Goal: Information Seeking & Learning: Understand process/instructions

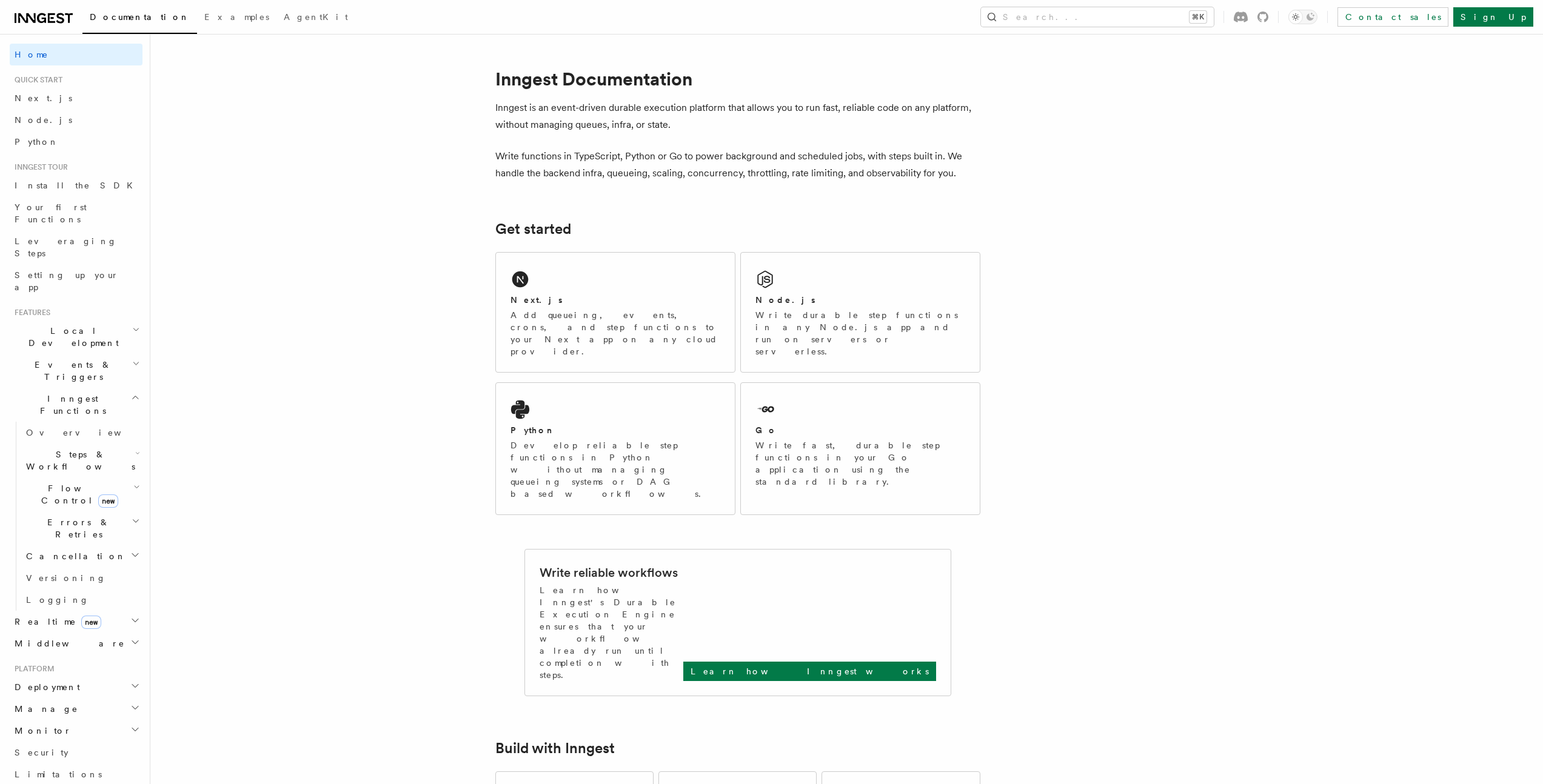
click at [589, 114] on p "Inngest is an event-driven durable execution platform that allows you to run fa…" at bounding box center [737, 116] width 485 height 34
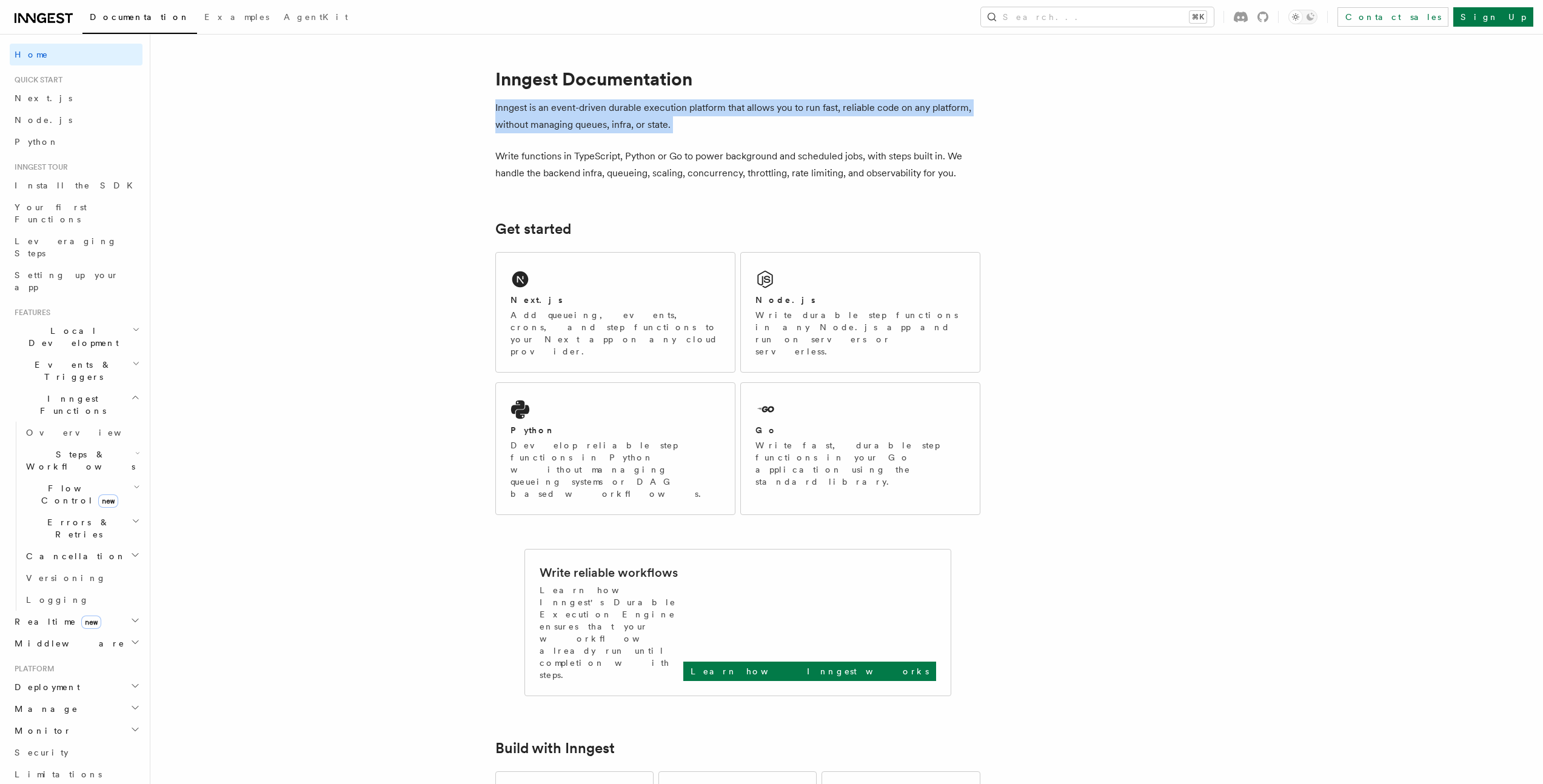
click at [589, 114] on p "Inngest is an event-driven durable execution platform that allows you to run fa…" at bounding box center [737, 116] width 485 height 34
click at [584, 112] on p "Inngest is an event-driven durable execution platform that allows you to run fa…" at bounding box center [737, 116] width 485 height 34
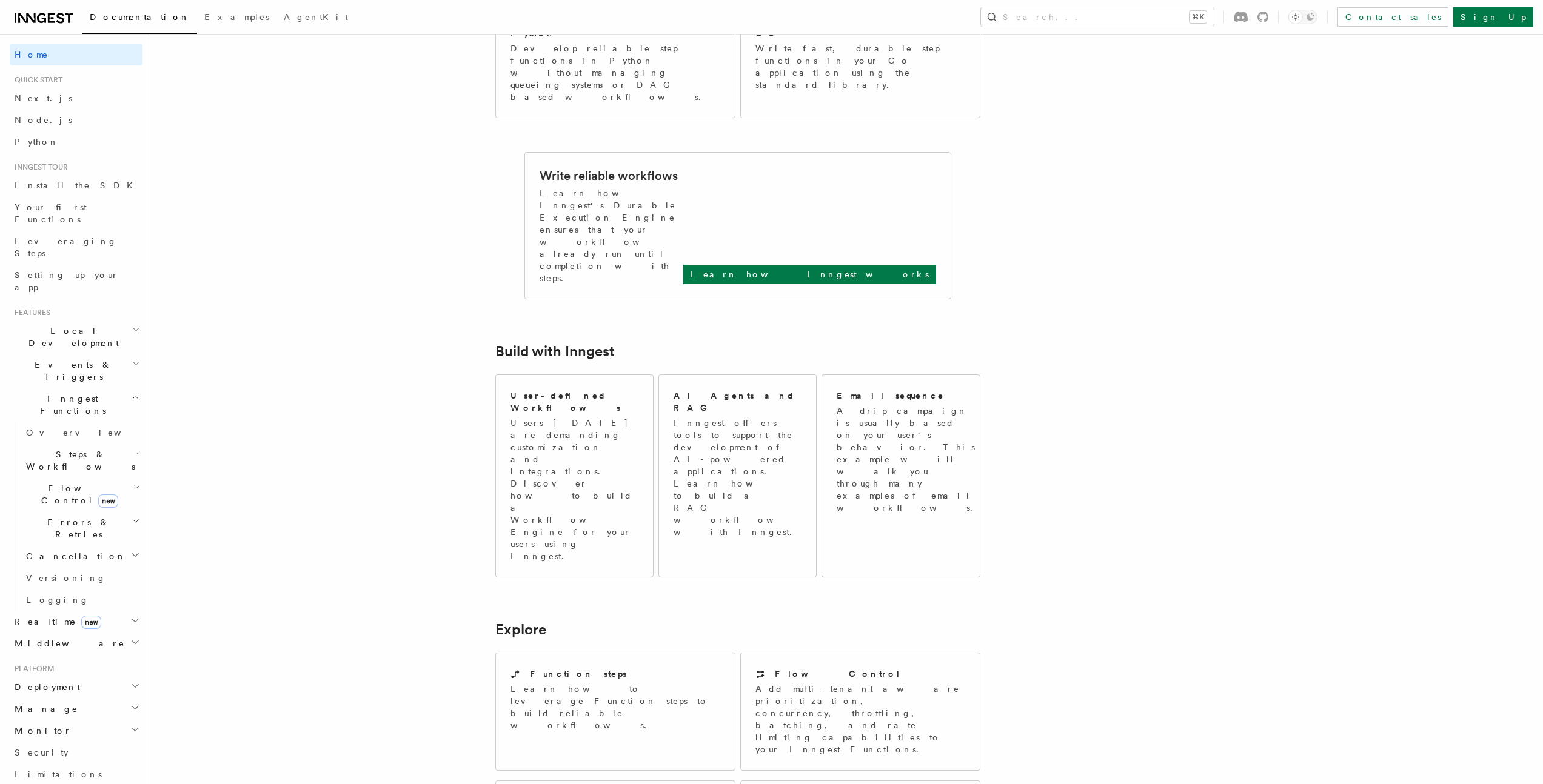
scroll to position [397, 0]
click at [847, 404] on p "A drip campaign is usually based on your user's behavior. This example will wal…" at bounding box center [907, 459] width 143 height 109
click at [870, 264] on link "Learn how Inngest works" at bounding box center [809, 273] width 253 height 19
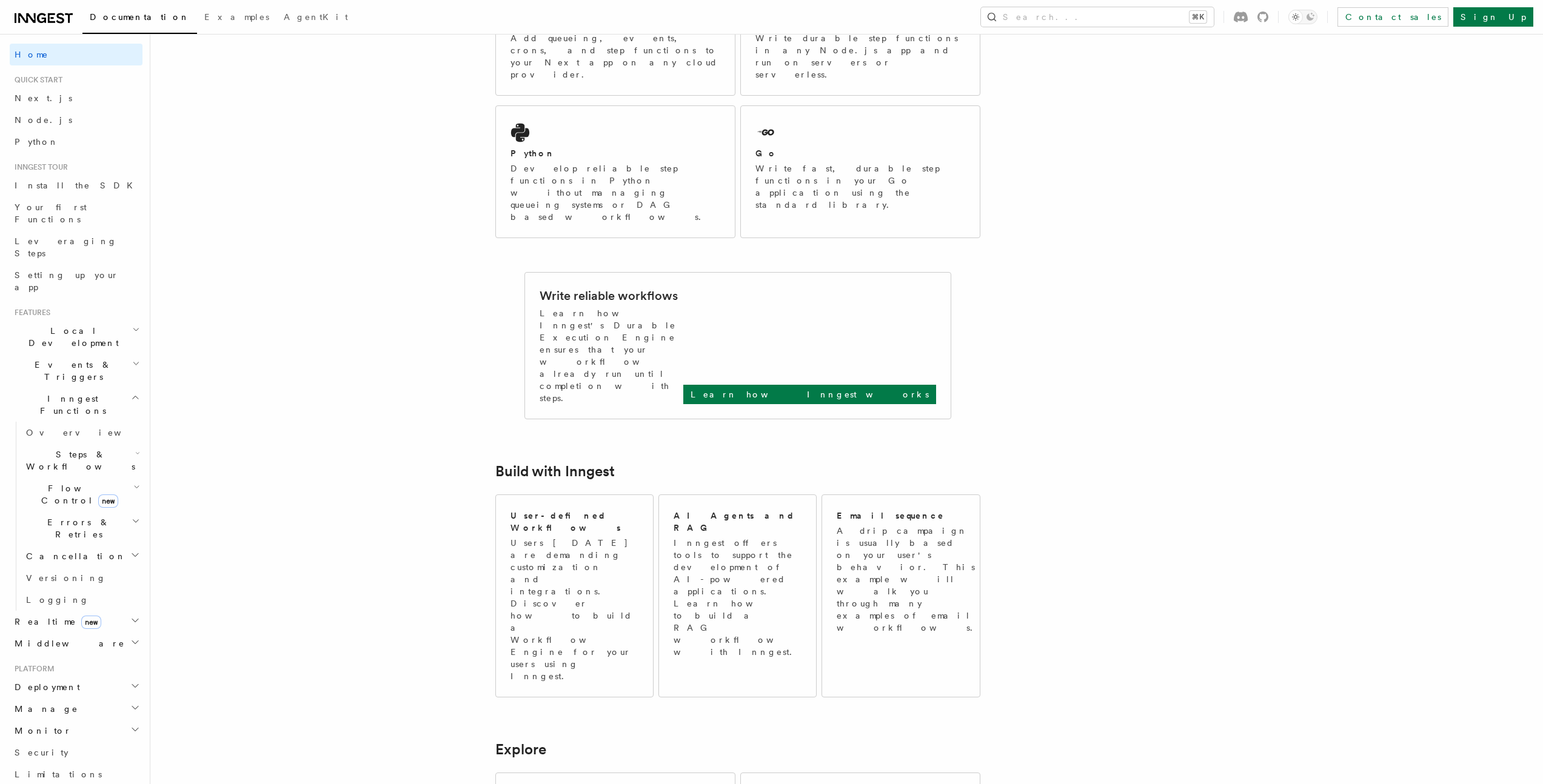
scroll to position [0, 0]
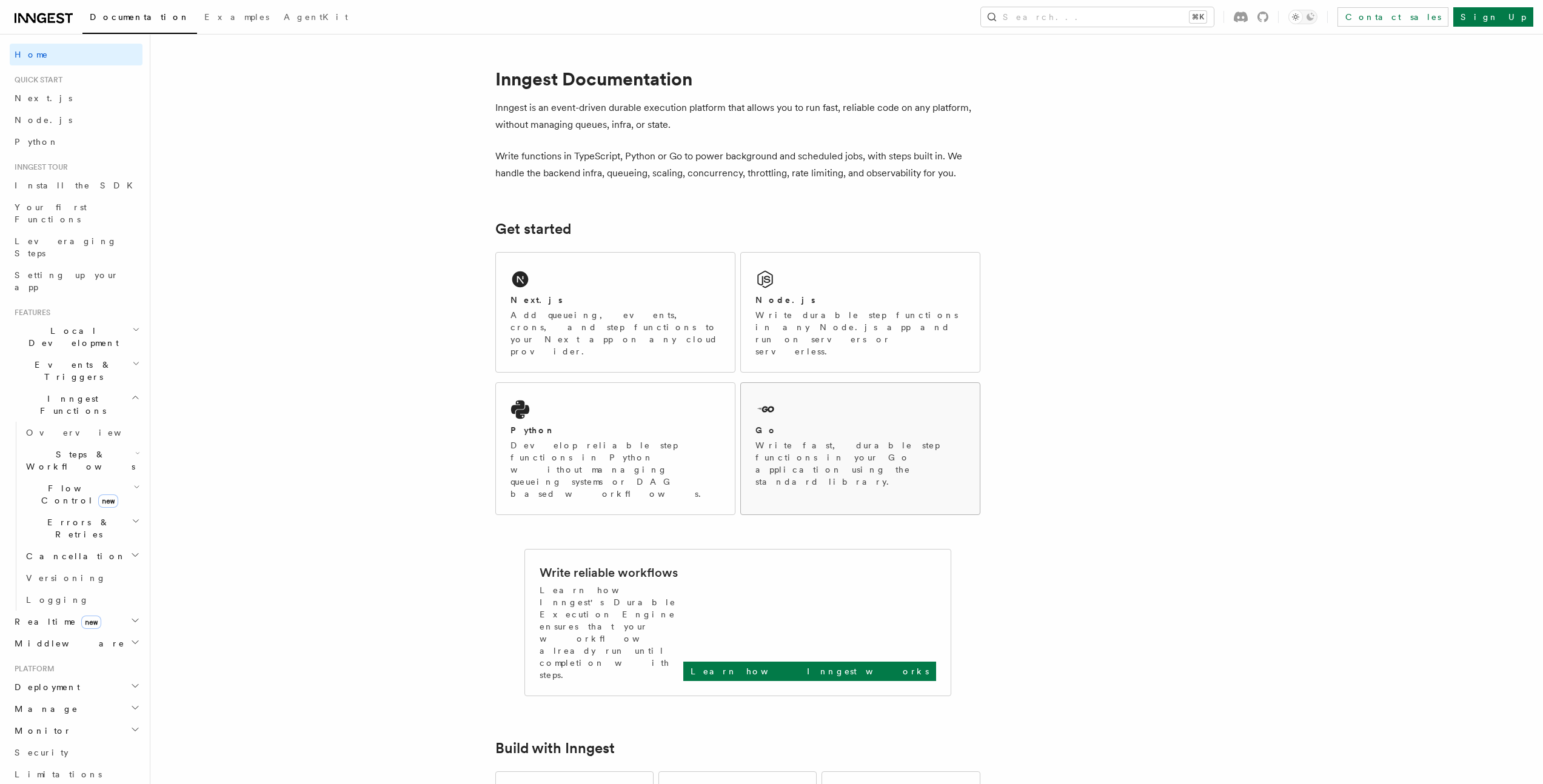
click at [828, 424] on div "Go" at bounding box center [859, 430] width 210 height 13
click at [67, 99] on link "Next.js" at bounding box center [76, 98] width 133 height 22
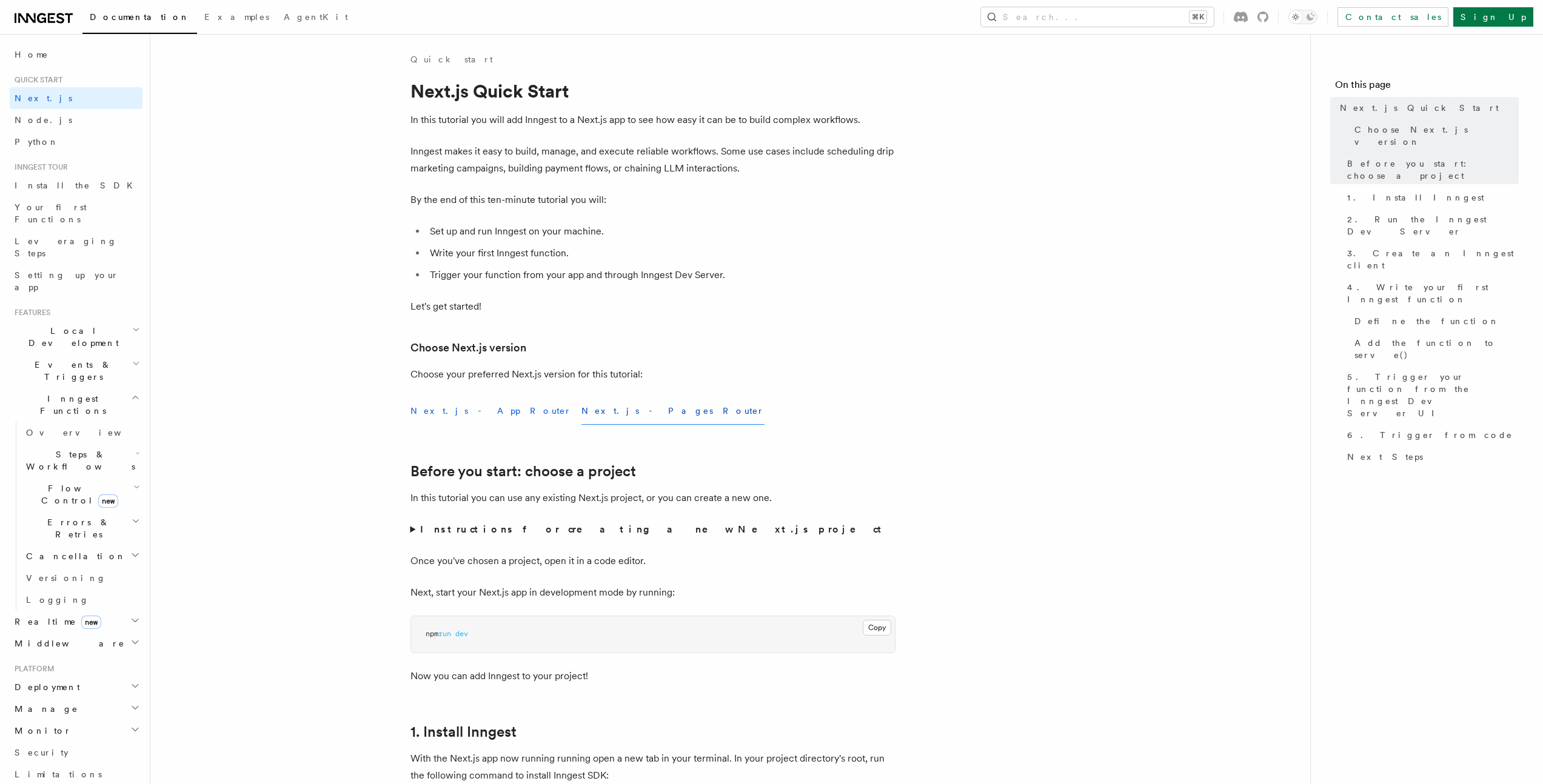
click at [456, 406] on button "Next.js - App Router" at bounding box center [491, 411] width 162 height 28
click at [581, 418] on button "Next.js - Pages Router" at bounding box center [673, 411] width 183 height 28
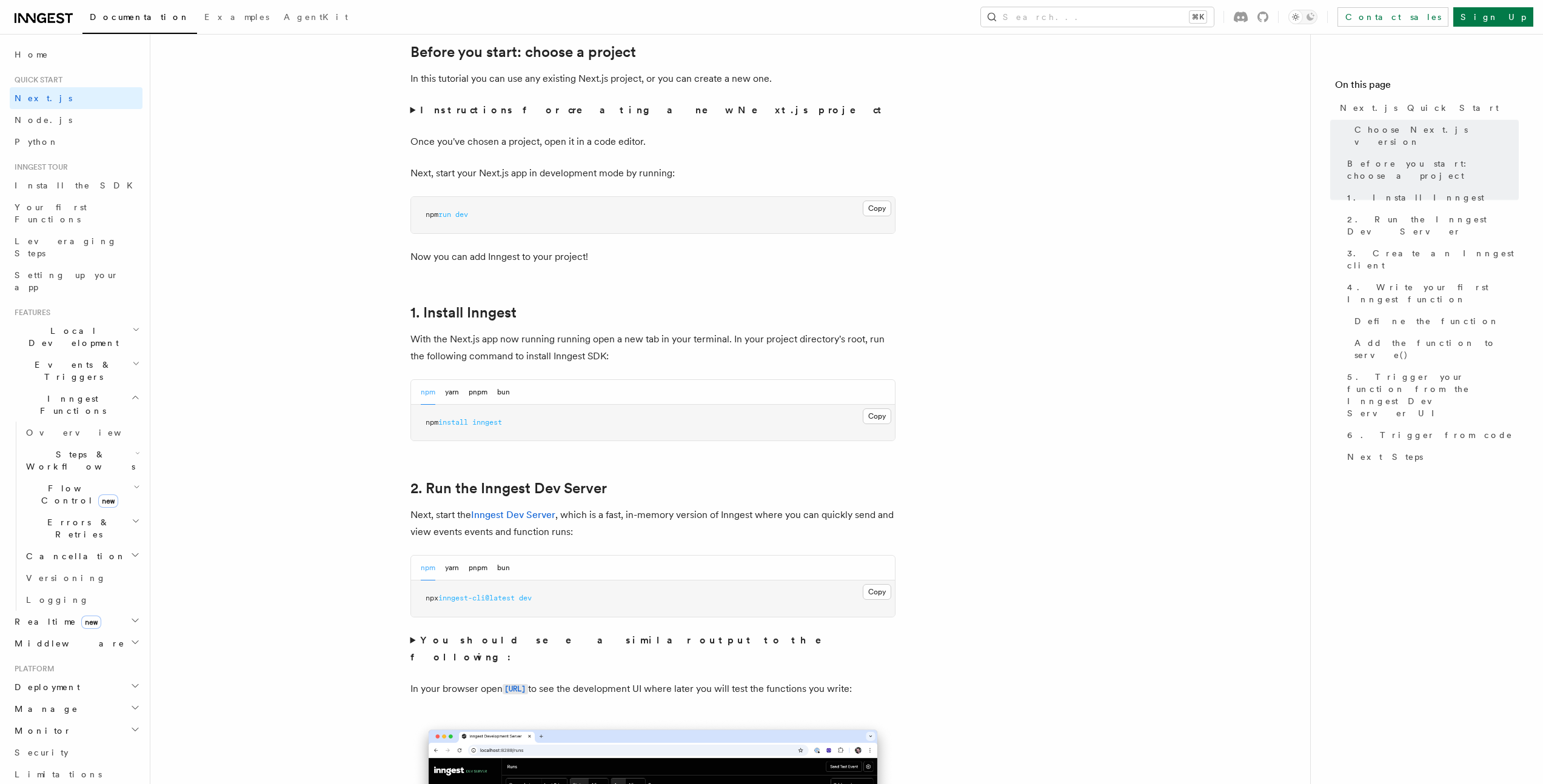
scroll to position [460, 0]
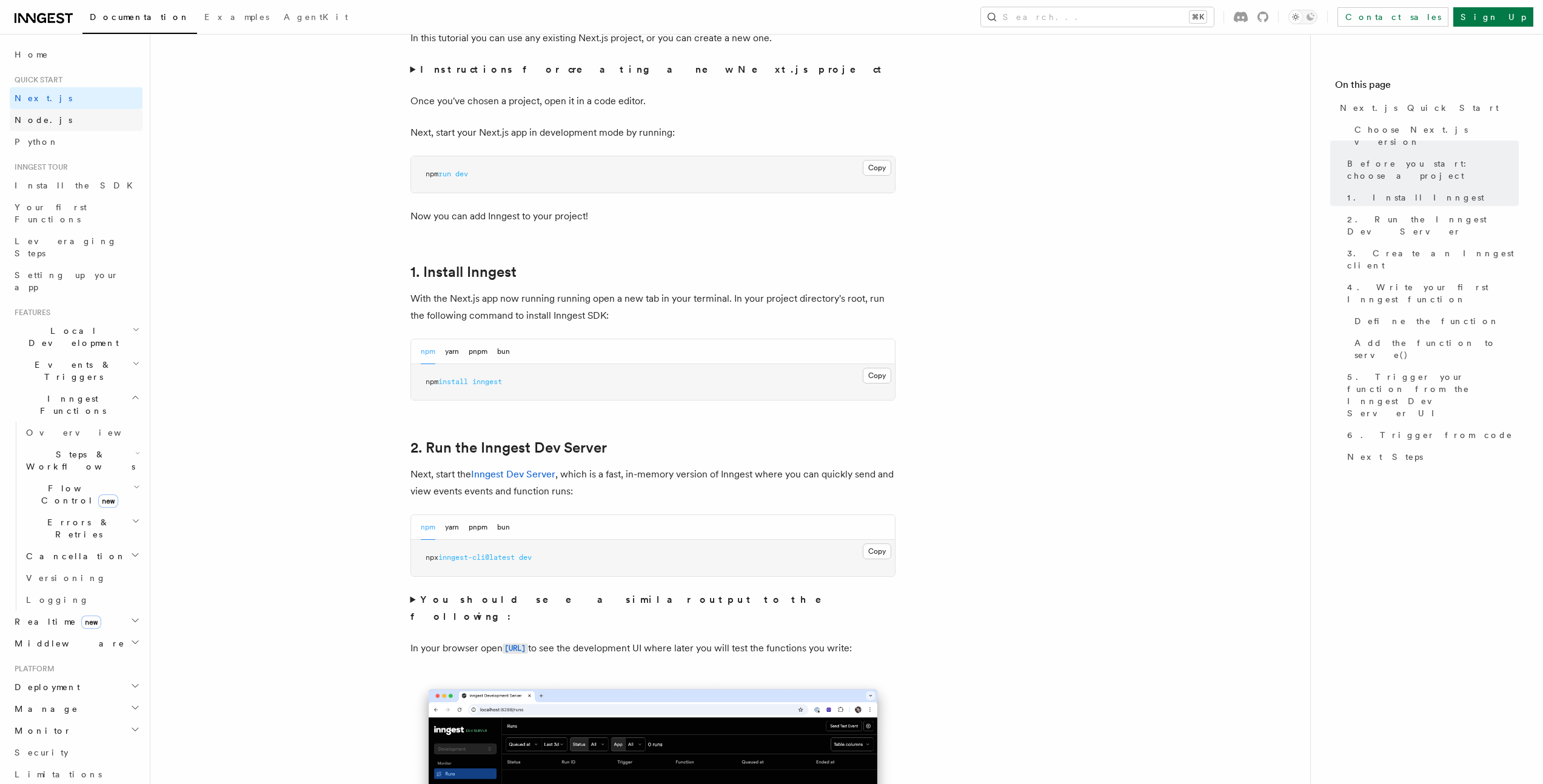
click at [37, 123] on span "Node.js" at bounding box center [43, 120] width 57 height 9
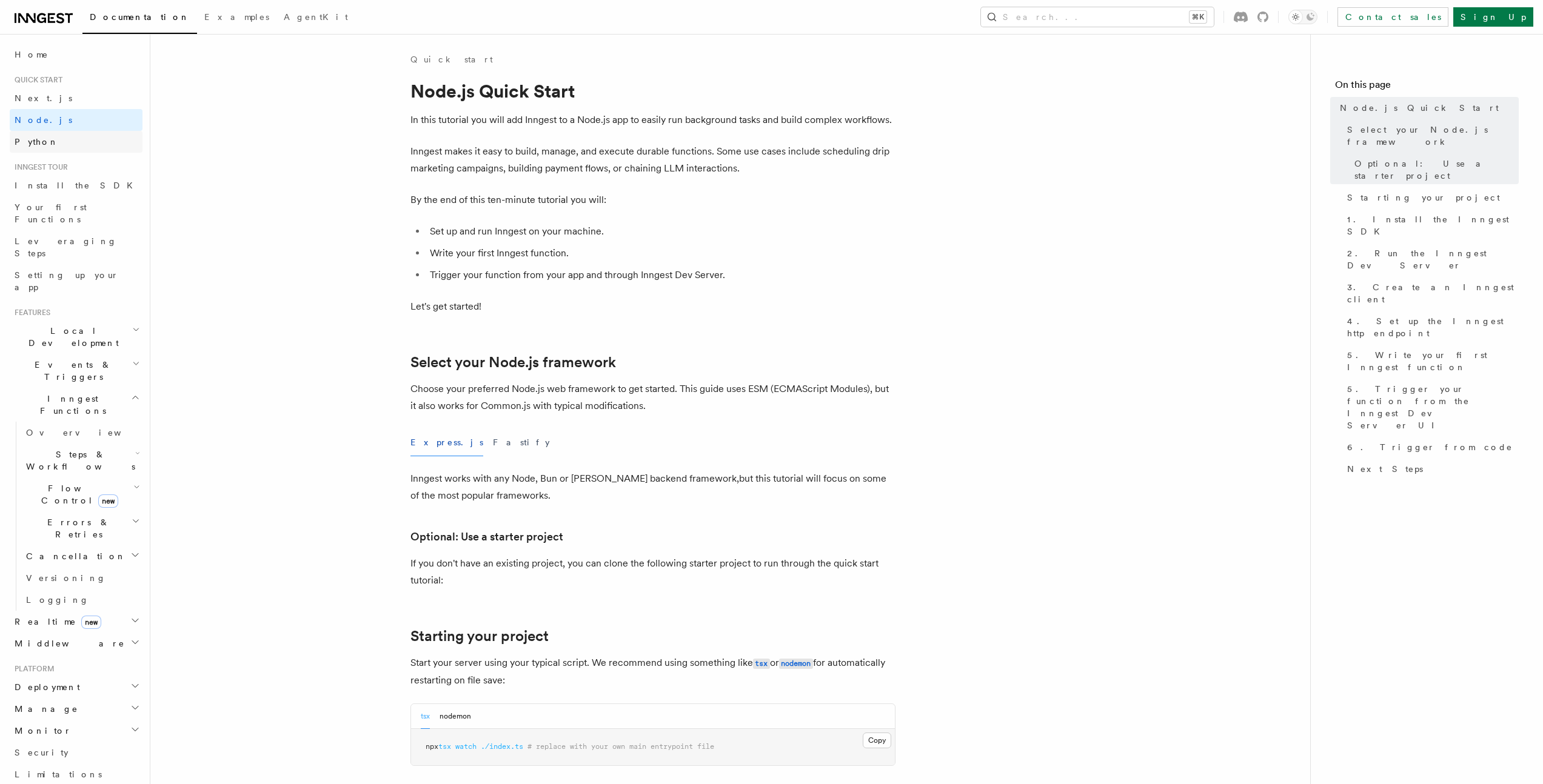
click at [45, 141] on link "Python" at bounding box center [76, 142] width 133 height 22
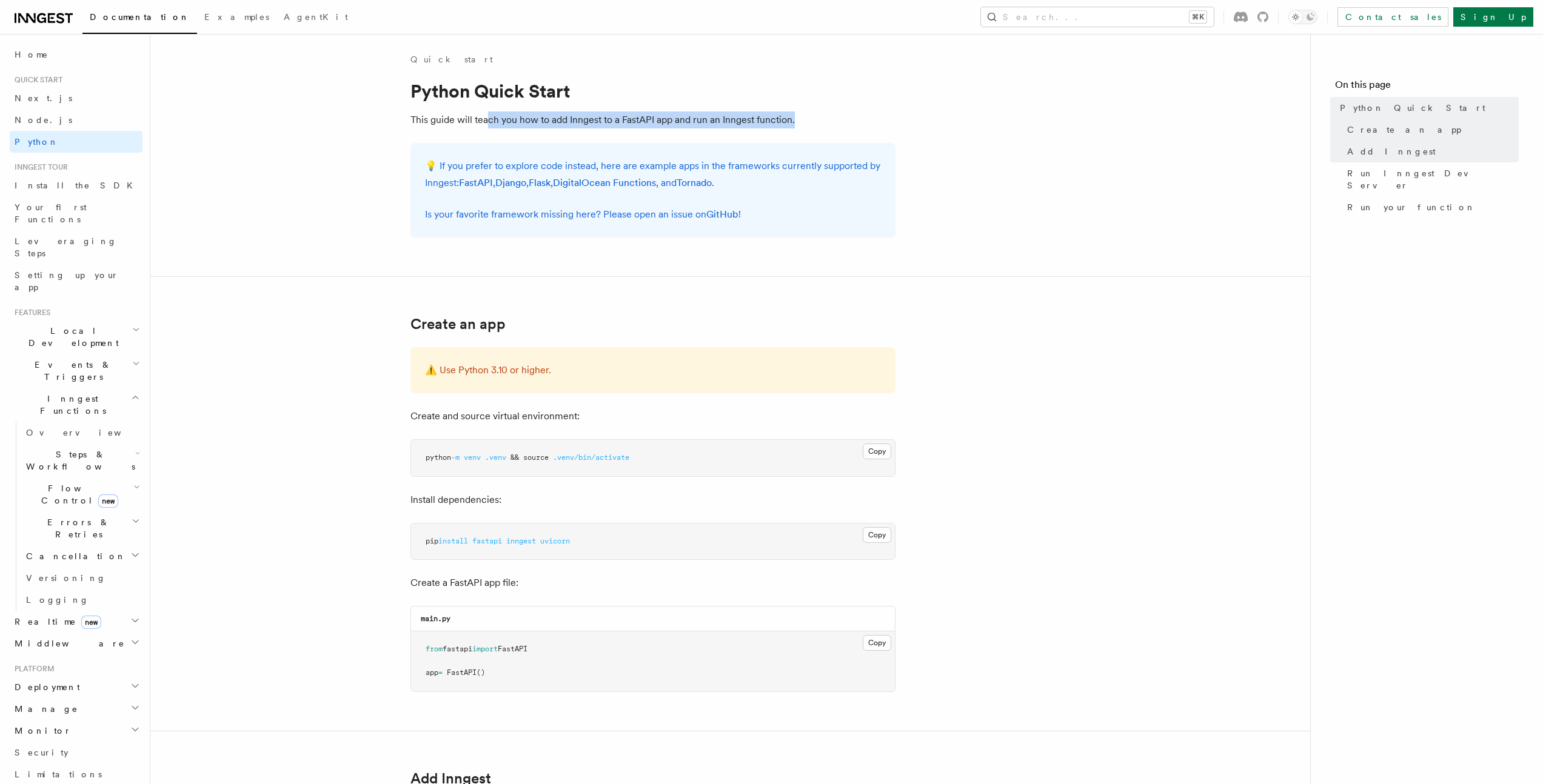
drag, startPoint x: 485, startPoint y: 115, endPoint x: 874, endPoint y: 119, distance: 389.0
click at [874, 119] on p "This guide will teach you how to add Inngest to a FastAPI app and run an Innges…" at bounding box center [652, 120] width 485 height 17
click at [47, 181] on span "Install the SDK" at bounding box center [78, 186] width 126 height 9
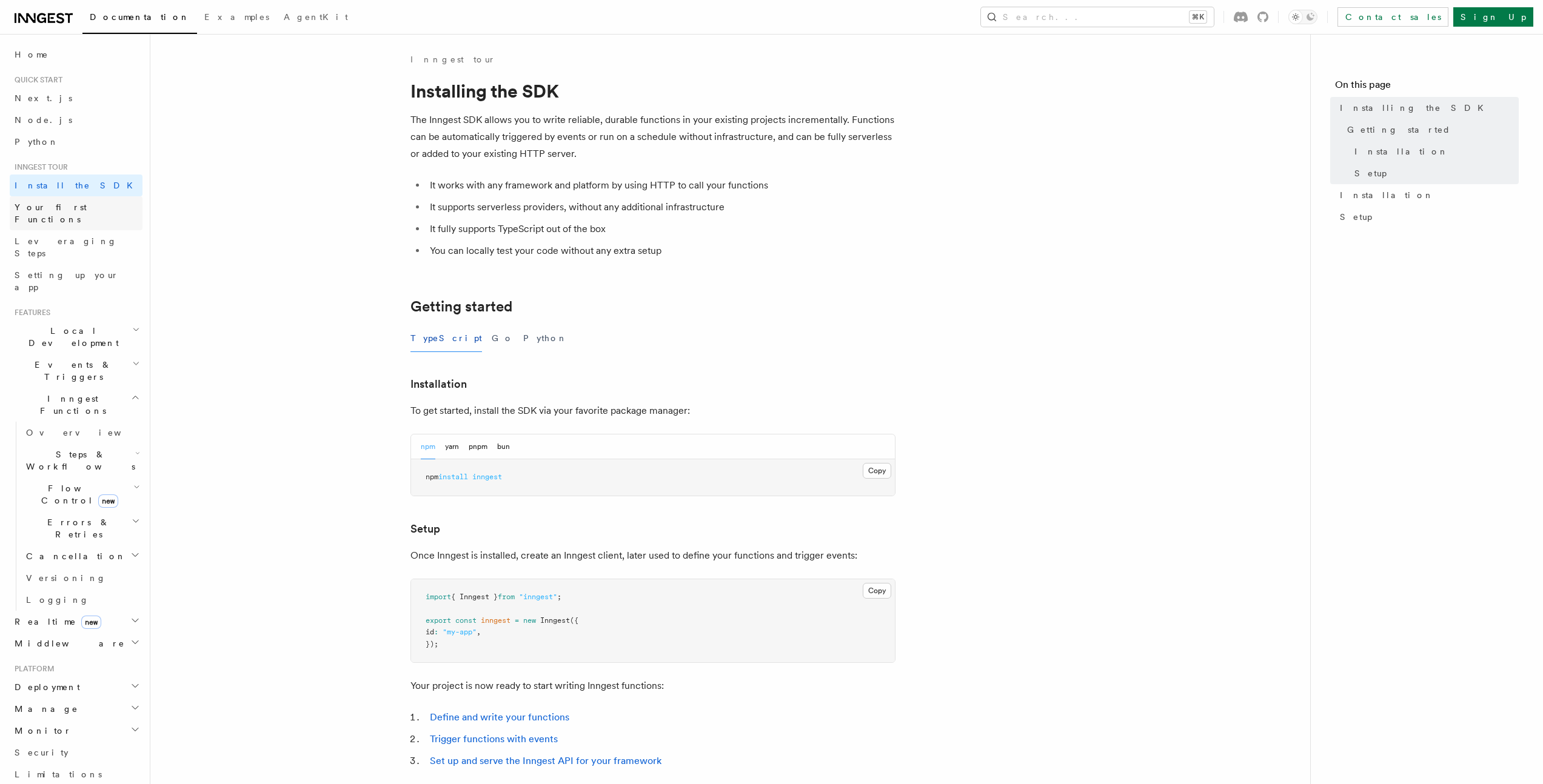
click at [51, 206] on span "Your first Functions" at bounding box center [51, 213] width 72 height 22
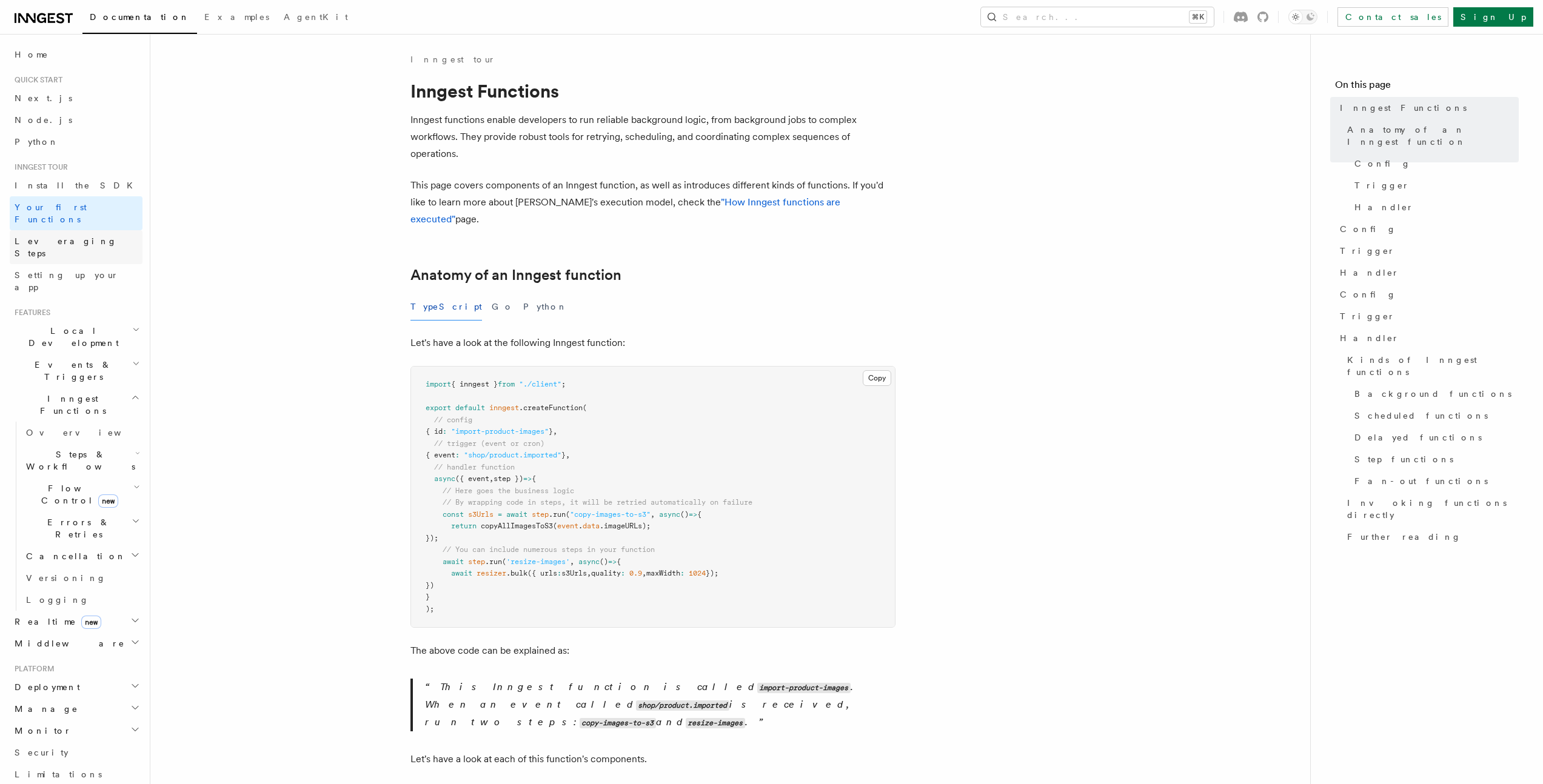
click at [54, 236] on span "Leveraging Steps" at bounding box center [66, 247] width 103 height 22
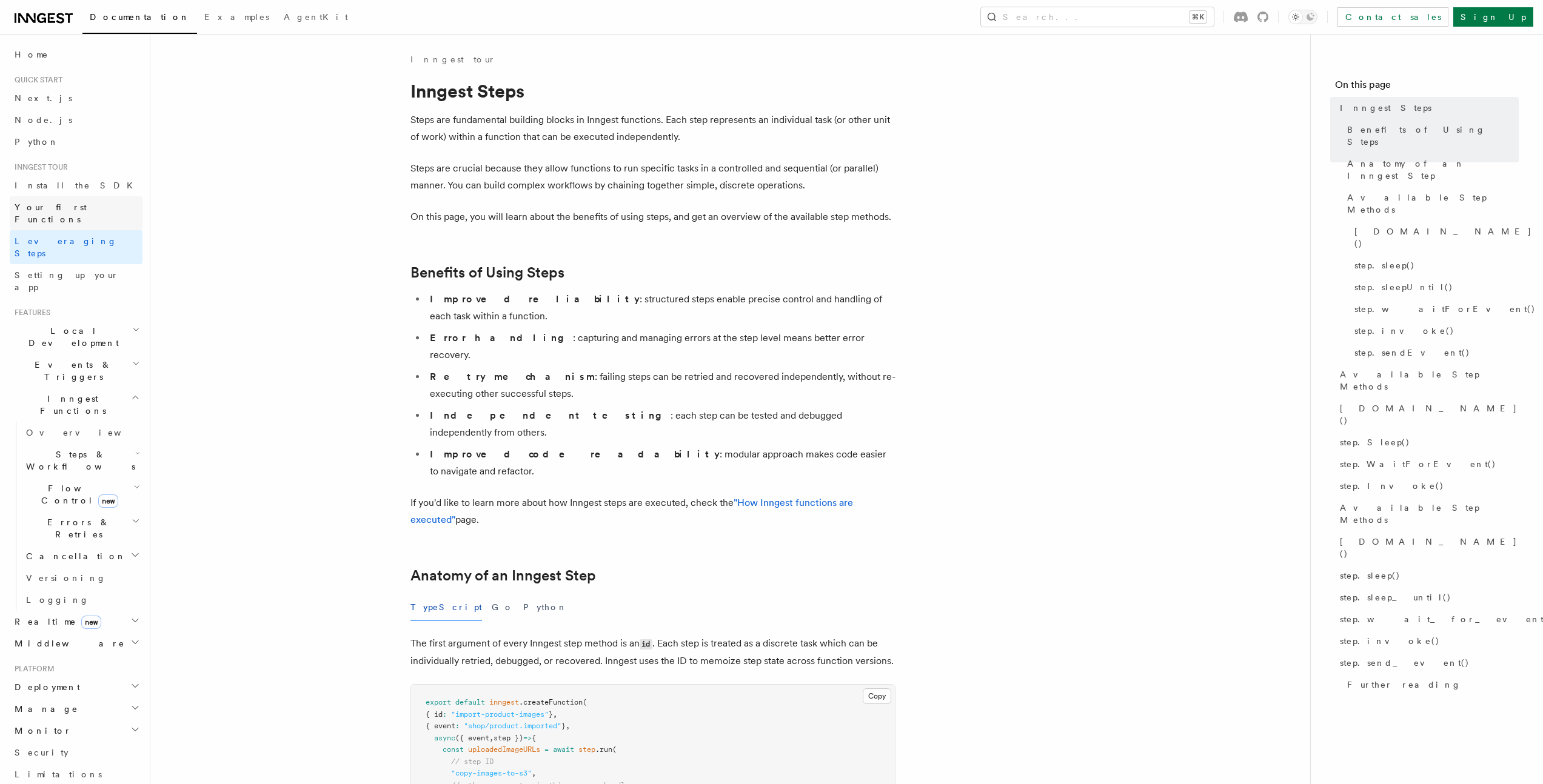
click at [56, 209] on span "Your first Functions" at bounding box center [51, 213] width 72 height 22
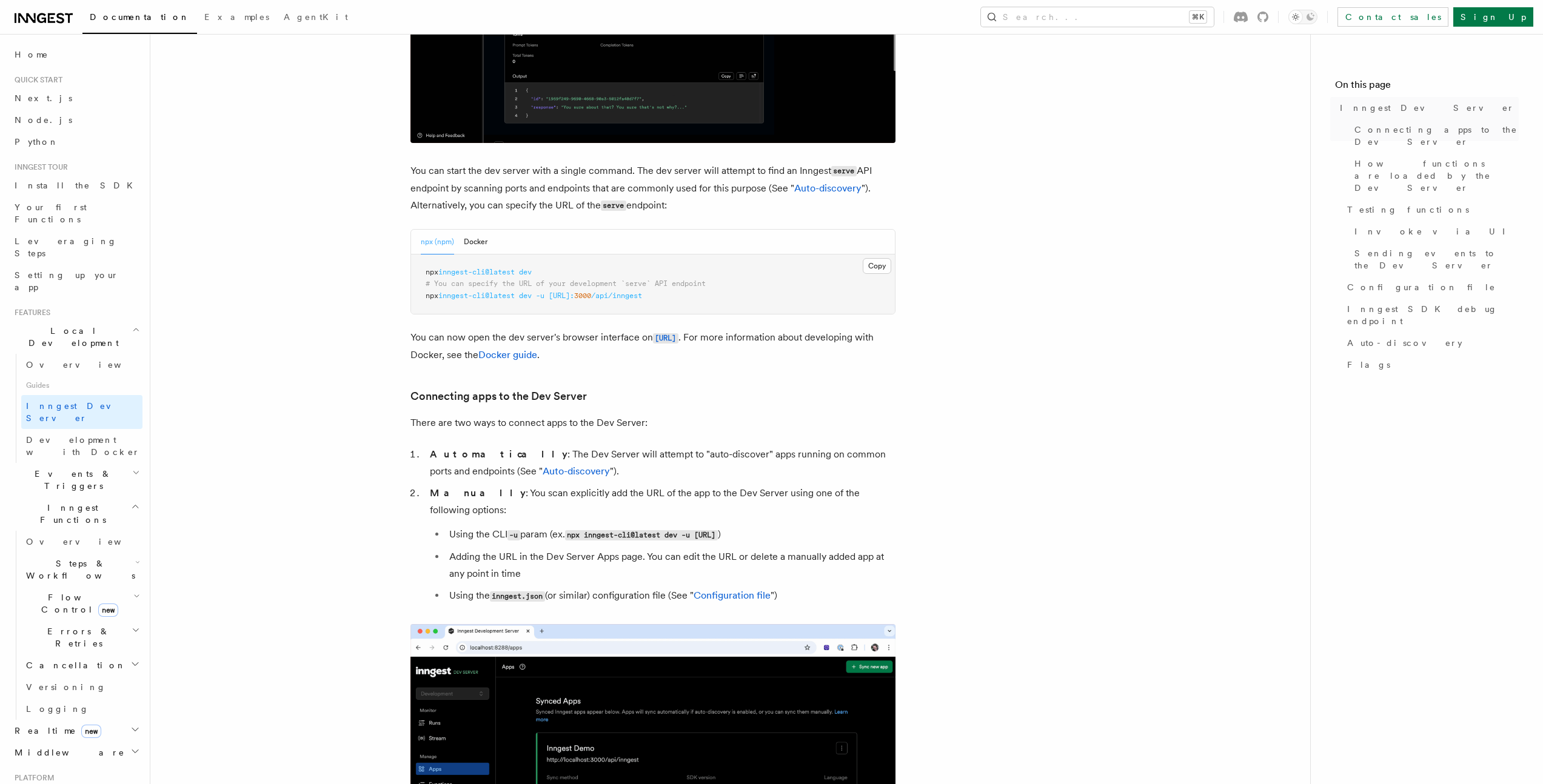
scroll to position [389, 0]
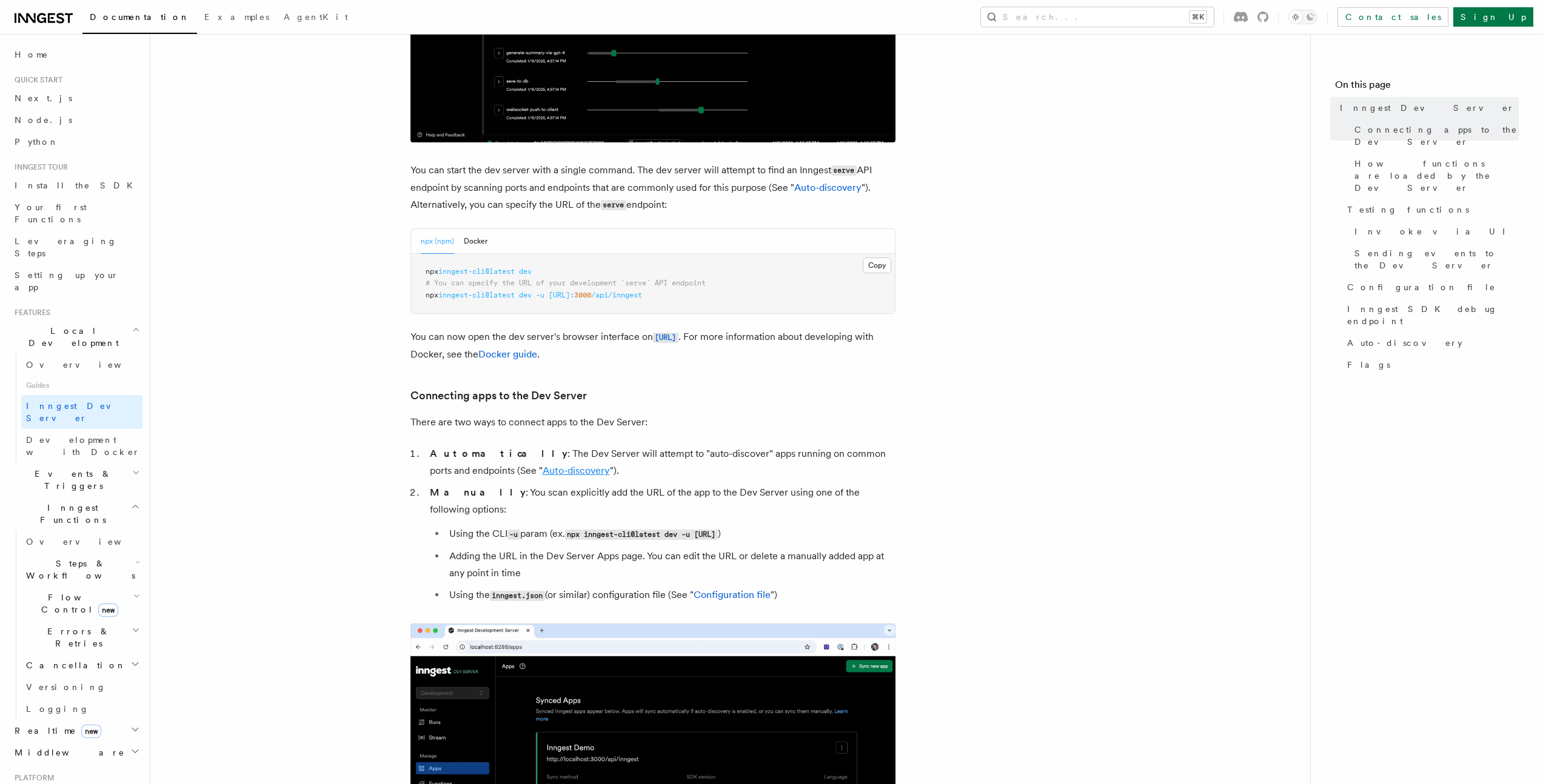
click at [553, 469] on link "Auto-discovery" at bounding box center [576, 470] width 67 height 11
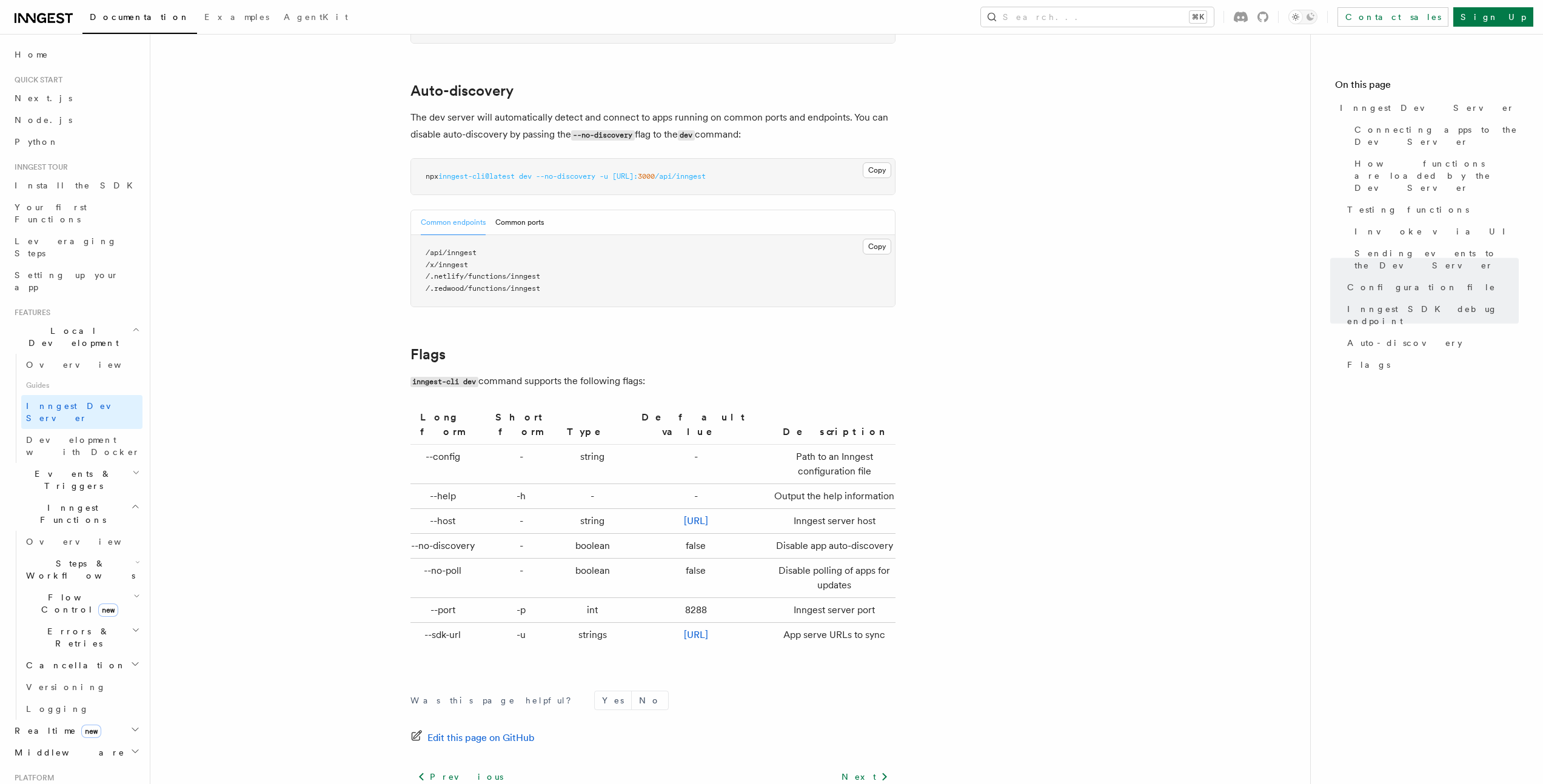
scroll to position [3721, 0]
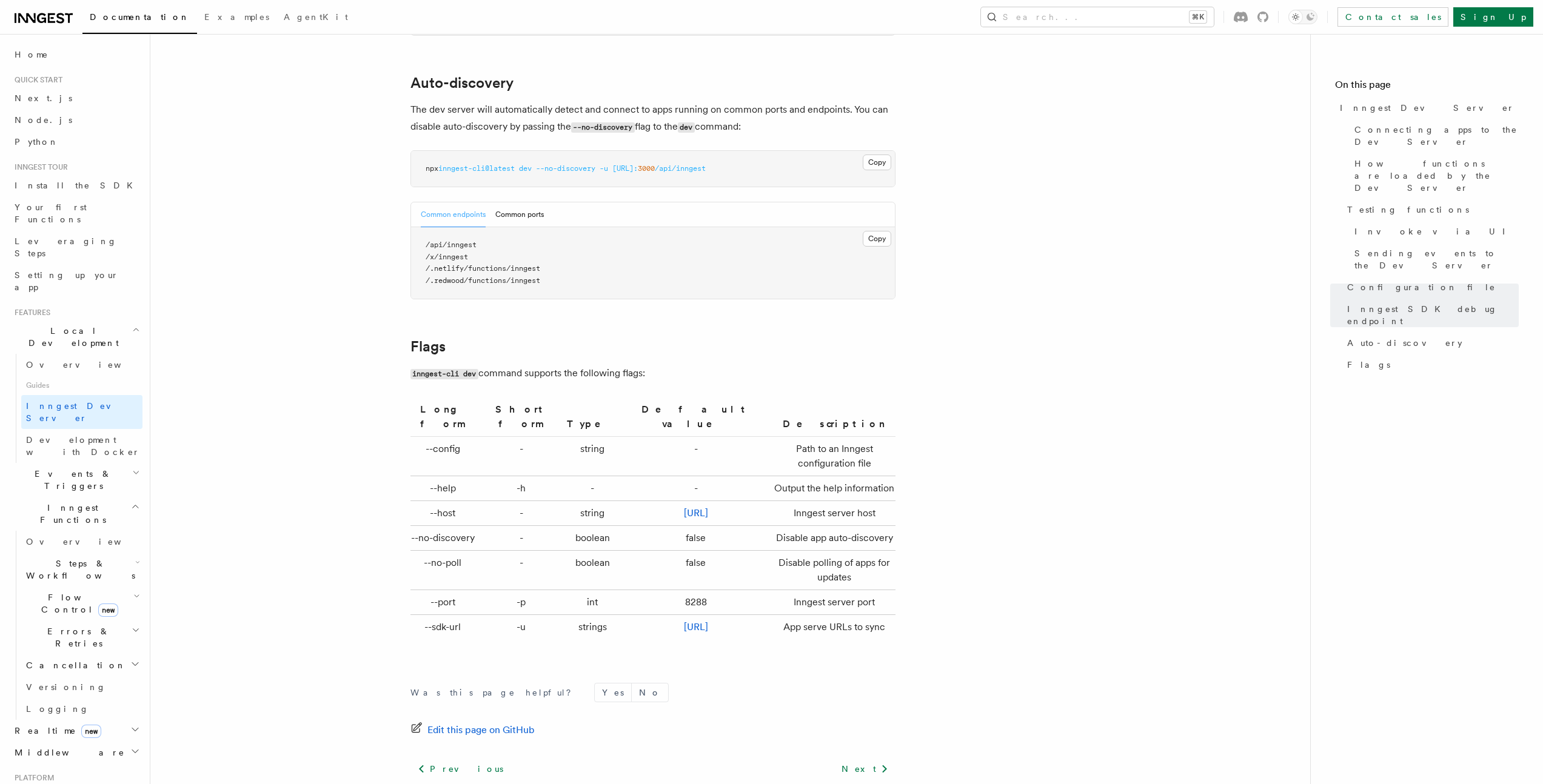
drag, startPoint x: 440, startPoint y: 92, endPoint x: 863, endPoint y: 110, distance: 423.4
click at [862, 110] on p "The dev server will automatically detect and connect to apps running on common …" at bounding box center [652, 118] width 485 height 34
click at [864, 110] on p "The dev server will automatically detect and connect to apps running on common …" at bounding box center [652, 118] width 485 height 34
click at [508, 202] on button "Common ports" at bounding box center [519, 214] width 48 height 25
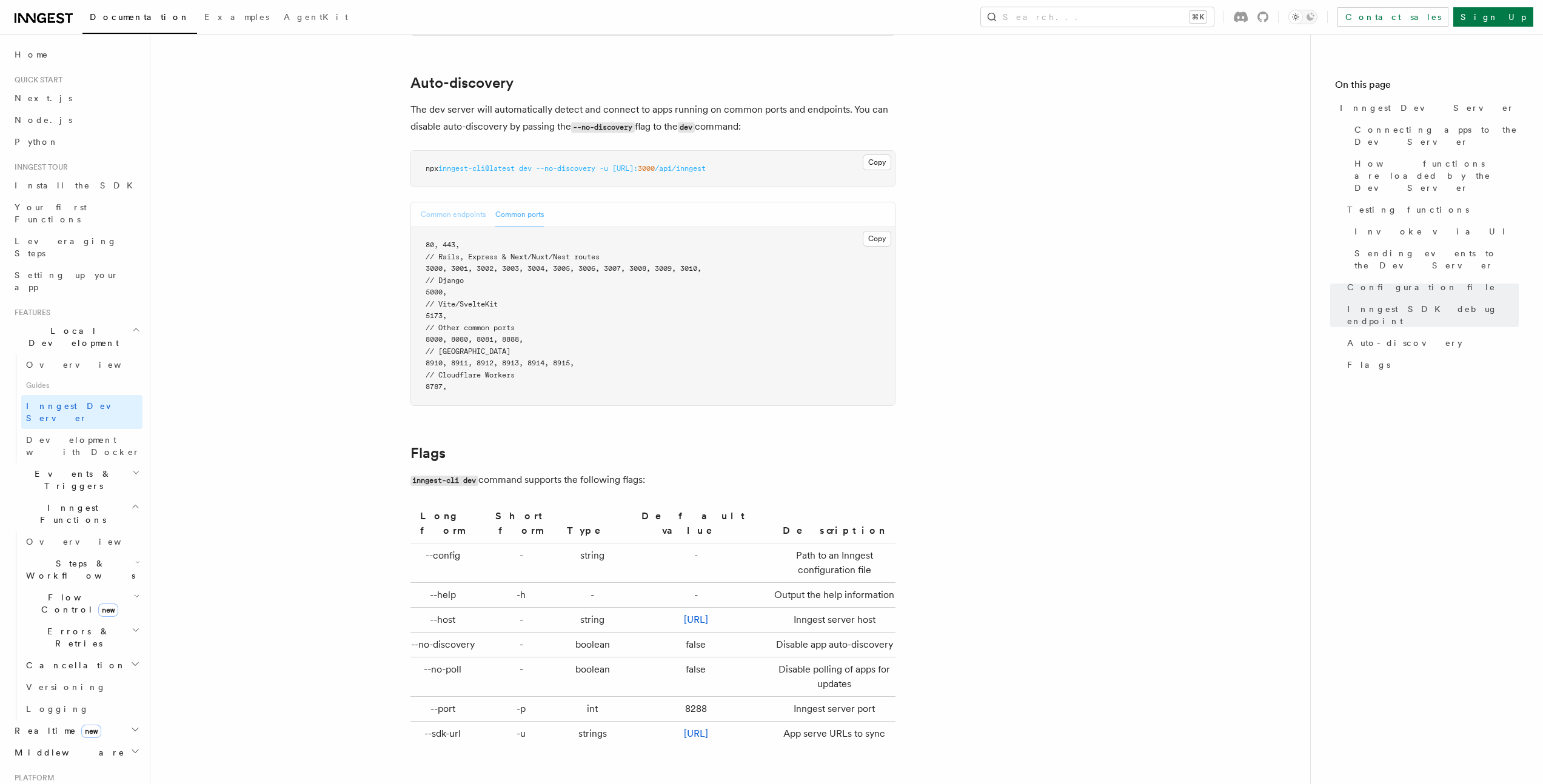
click at [432, 202] on button "Common endpoints" at bounding box center [453, 214] width 65 height 25
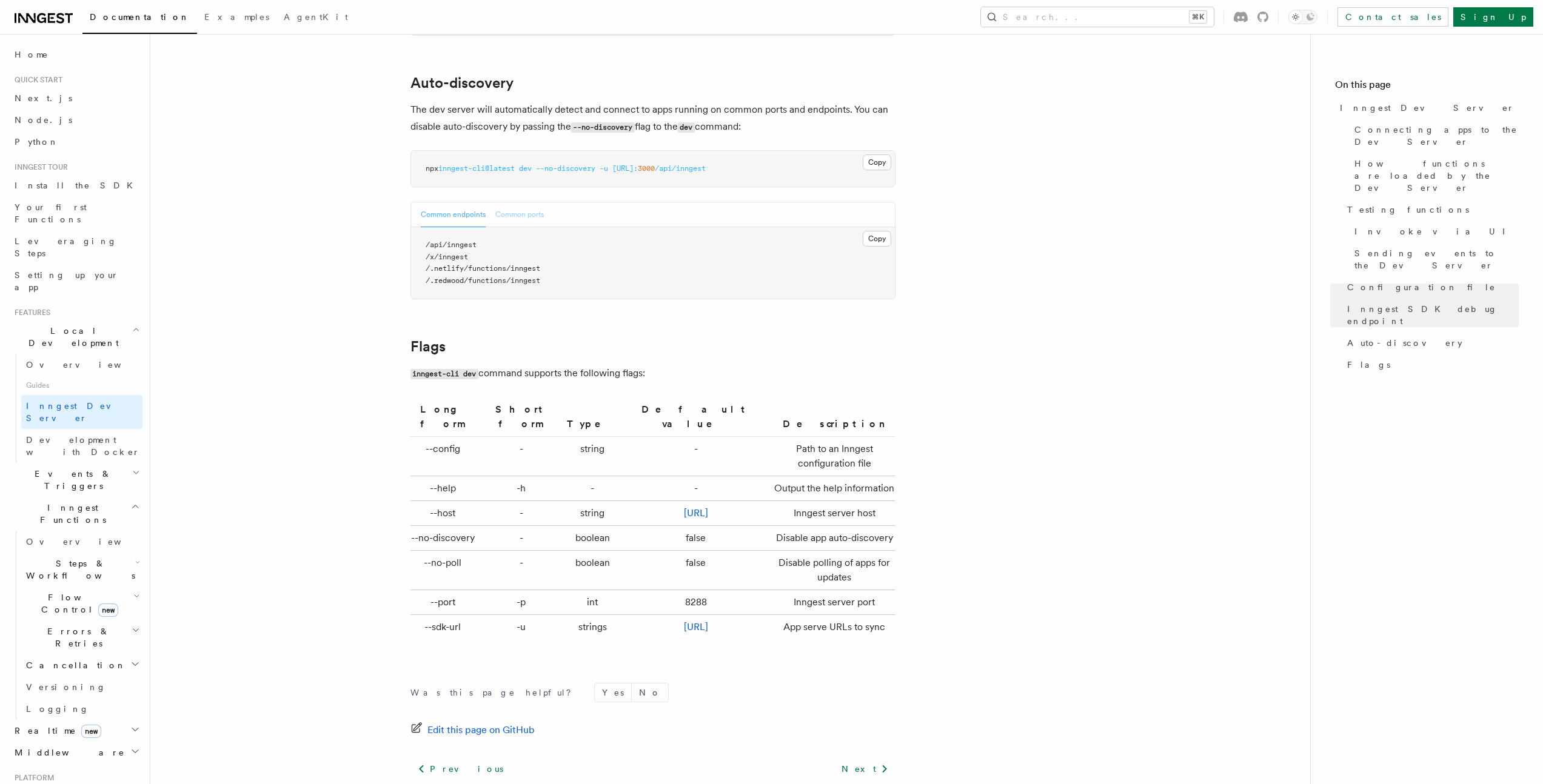
click at [533, 202] on button "Common ports" at bounding box center [519, 214] width 48 height 25
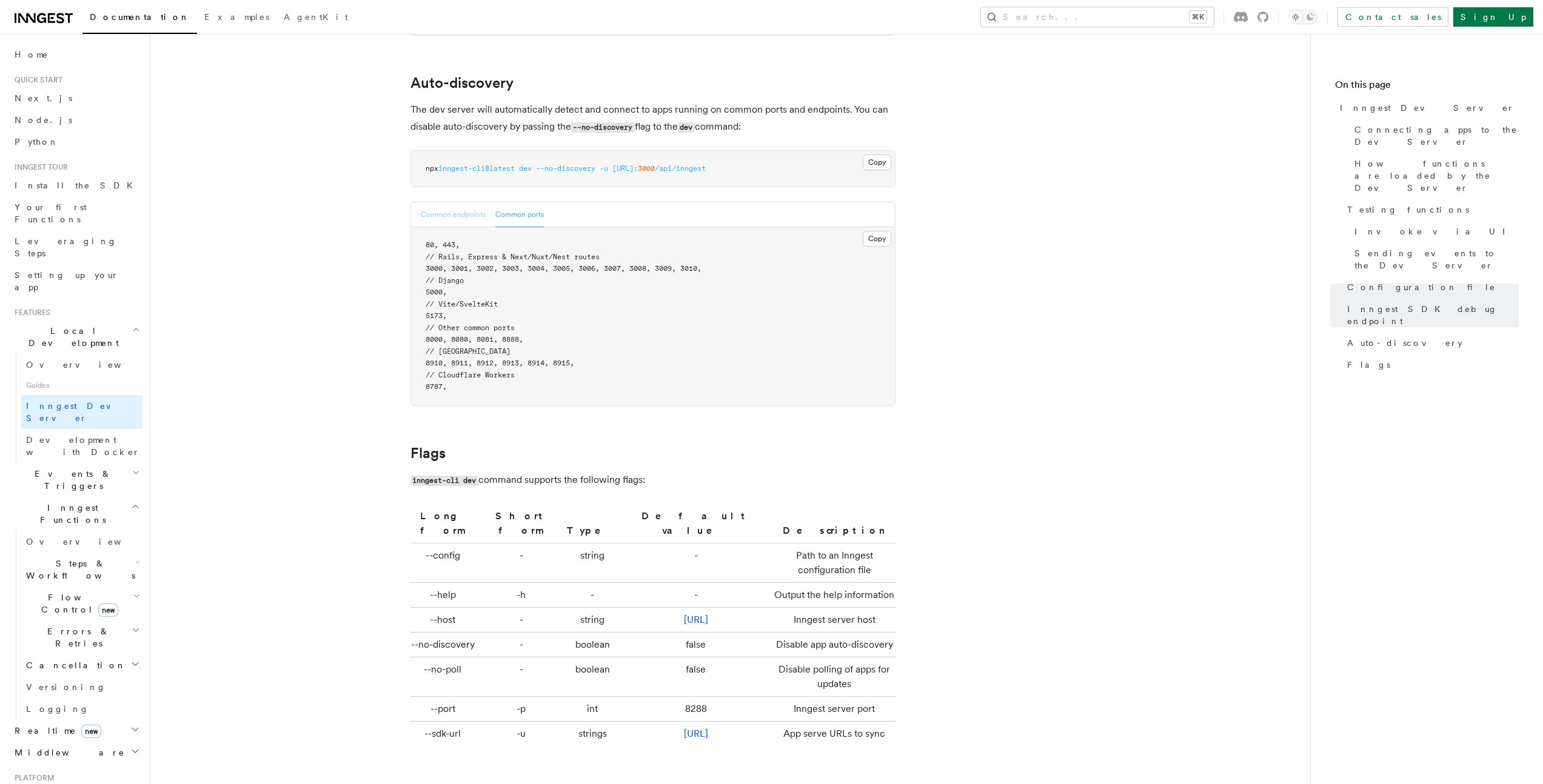
click at [453, 203] on button "Common endpoints" at bounding box center [453, 214] width 65 height 25
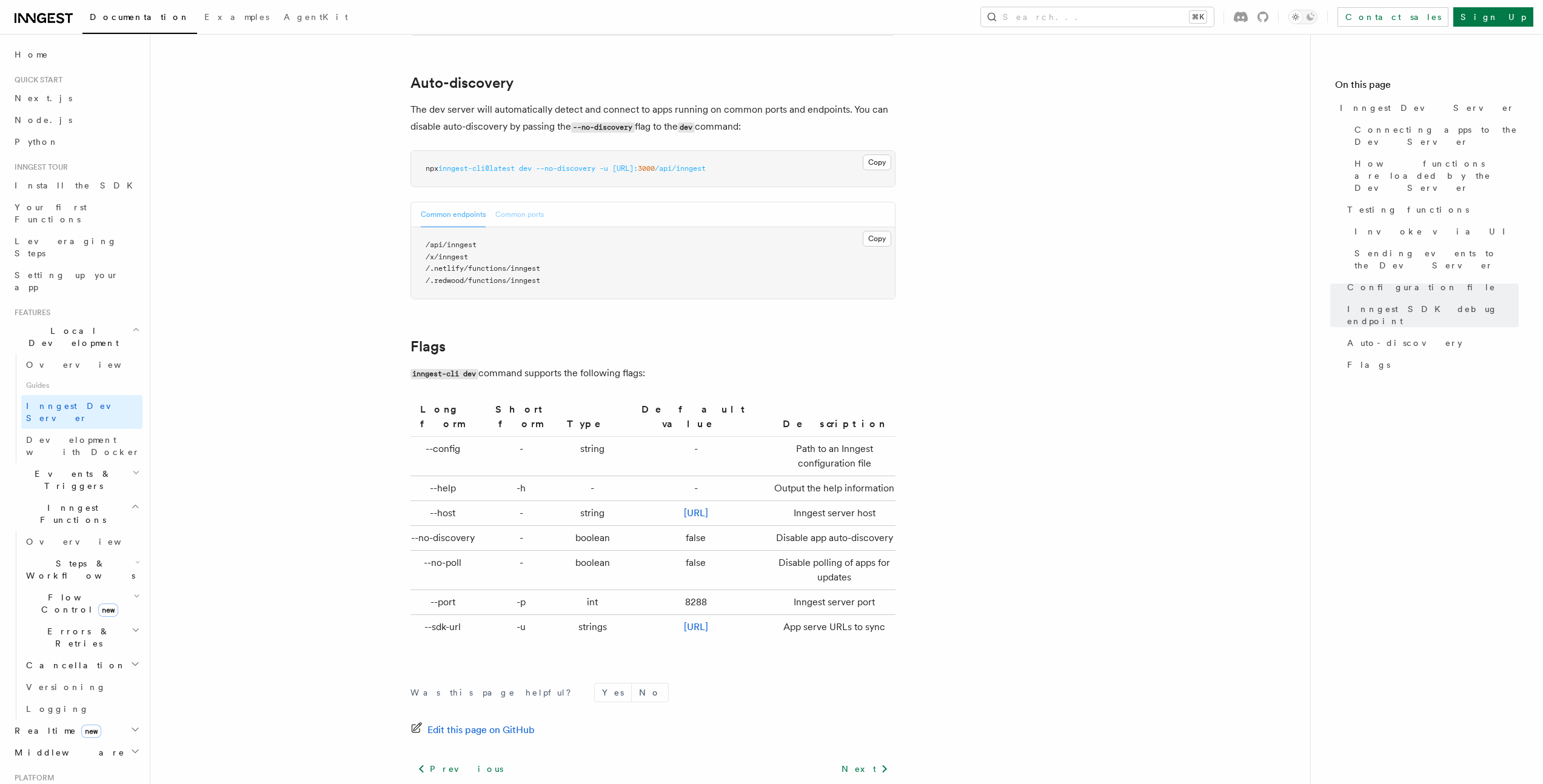
click at [512, 202] on button "Common ports" at bounding box center [519, 214] width 48 height 25
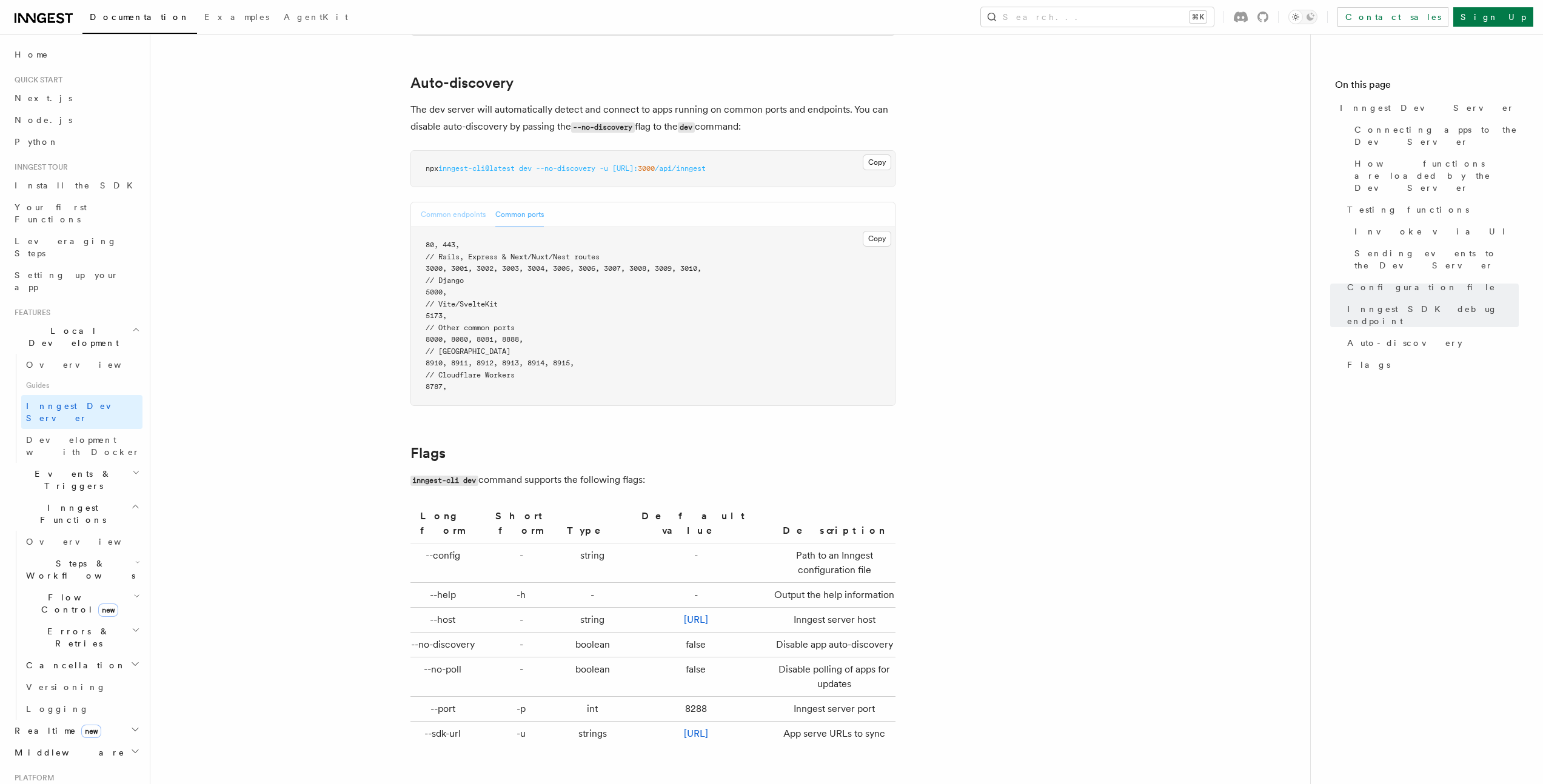
click at [449, 202] on button "Common endpoints" at bounding box center [453, 214] width 65 height 25
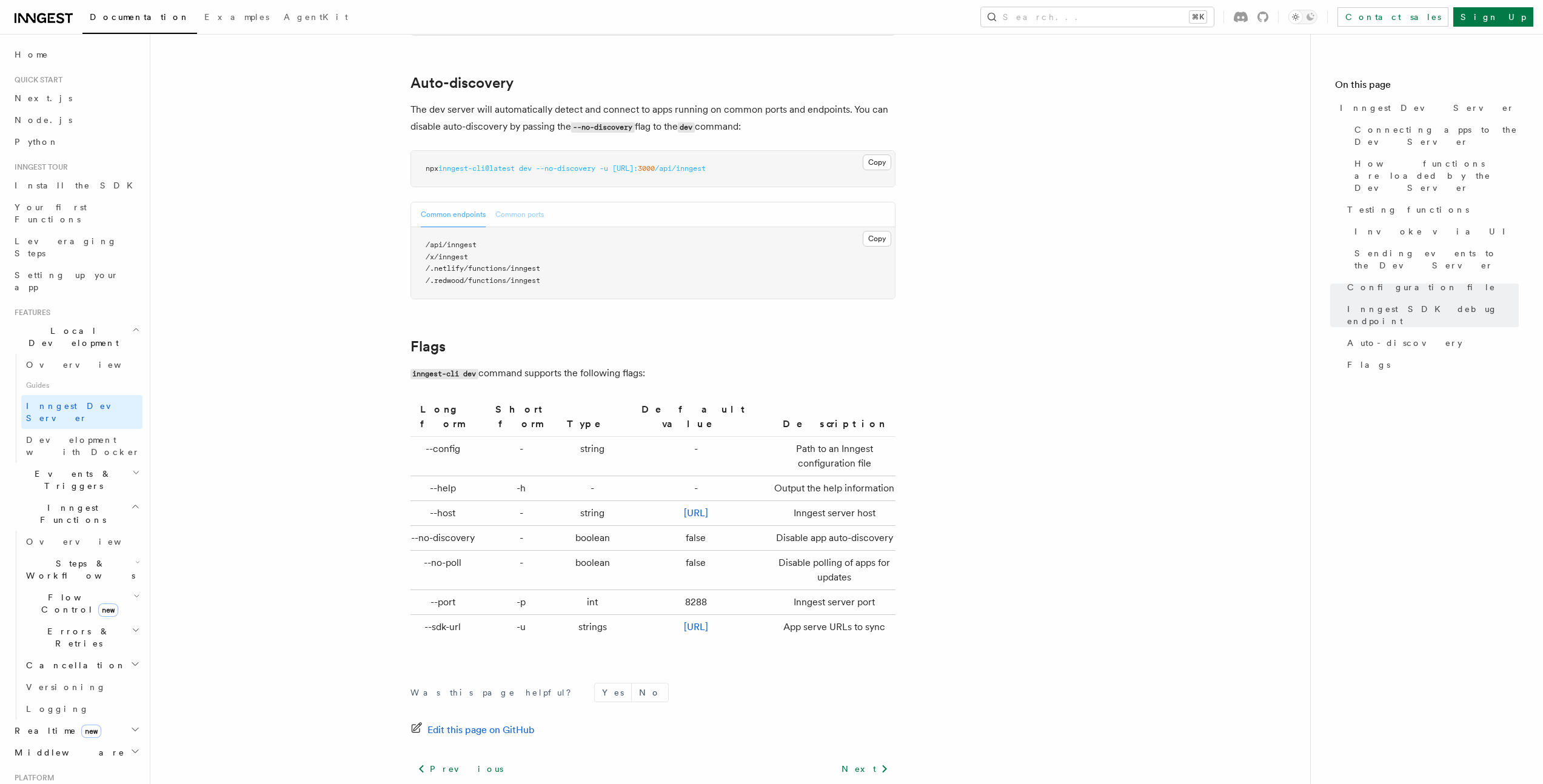
click at [503, 202] on button "Common ports" at bounding box center [519, 214] width 48 height 25
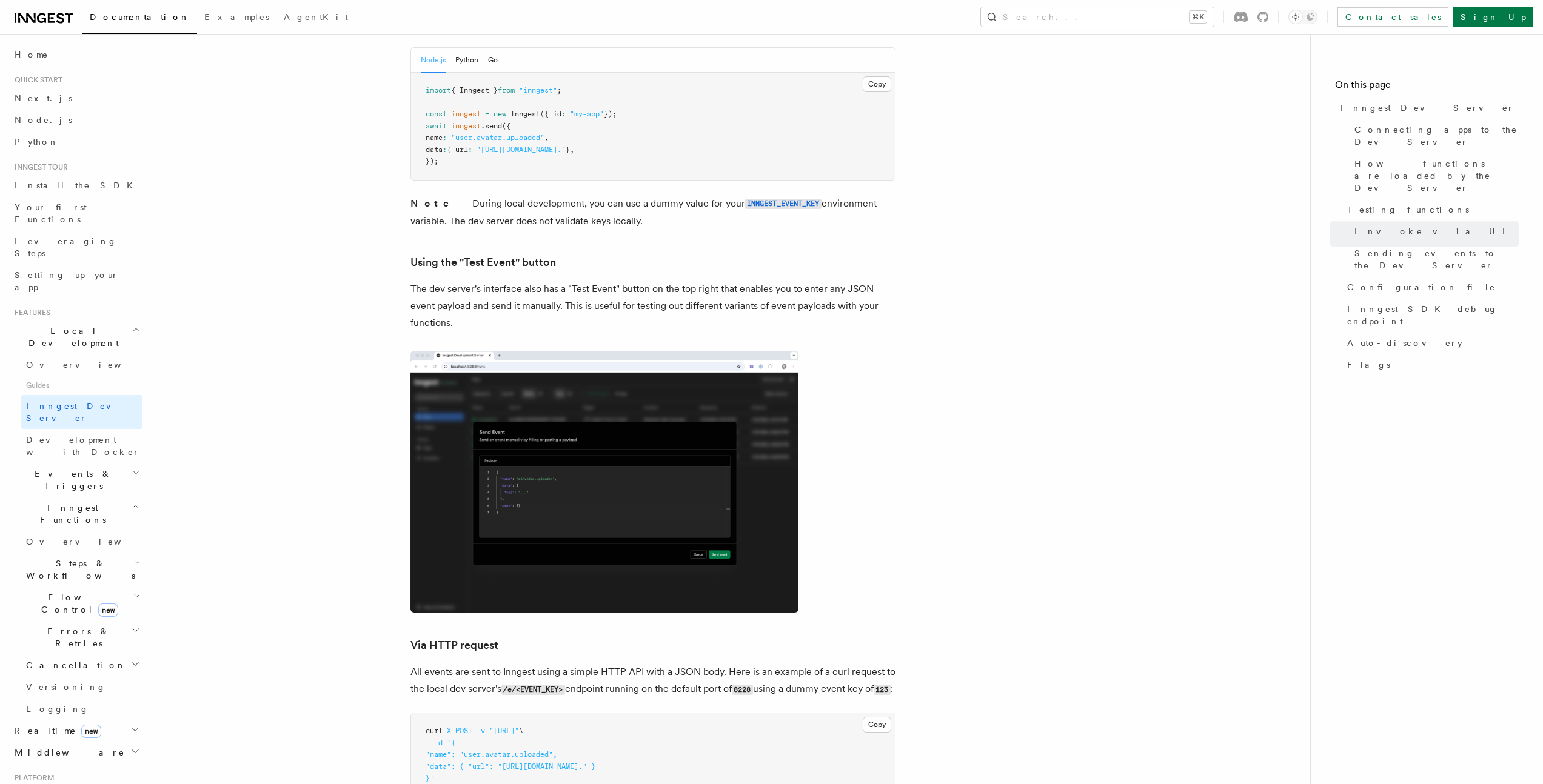
scroll to position [0, 0]
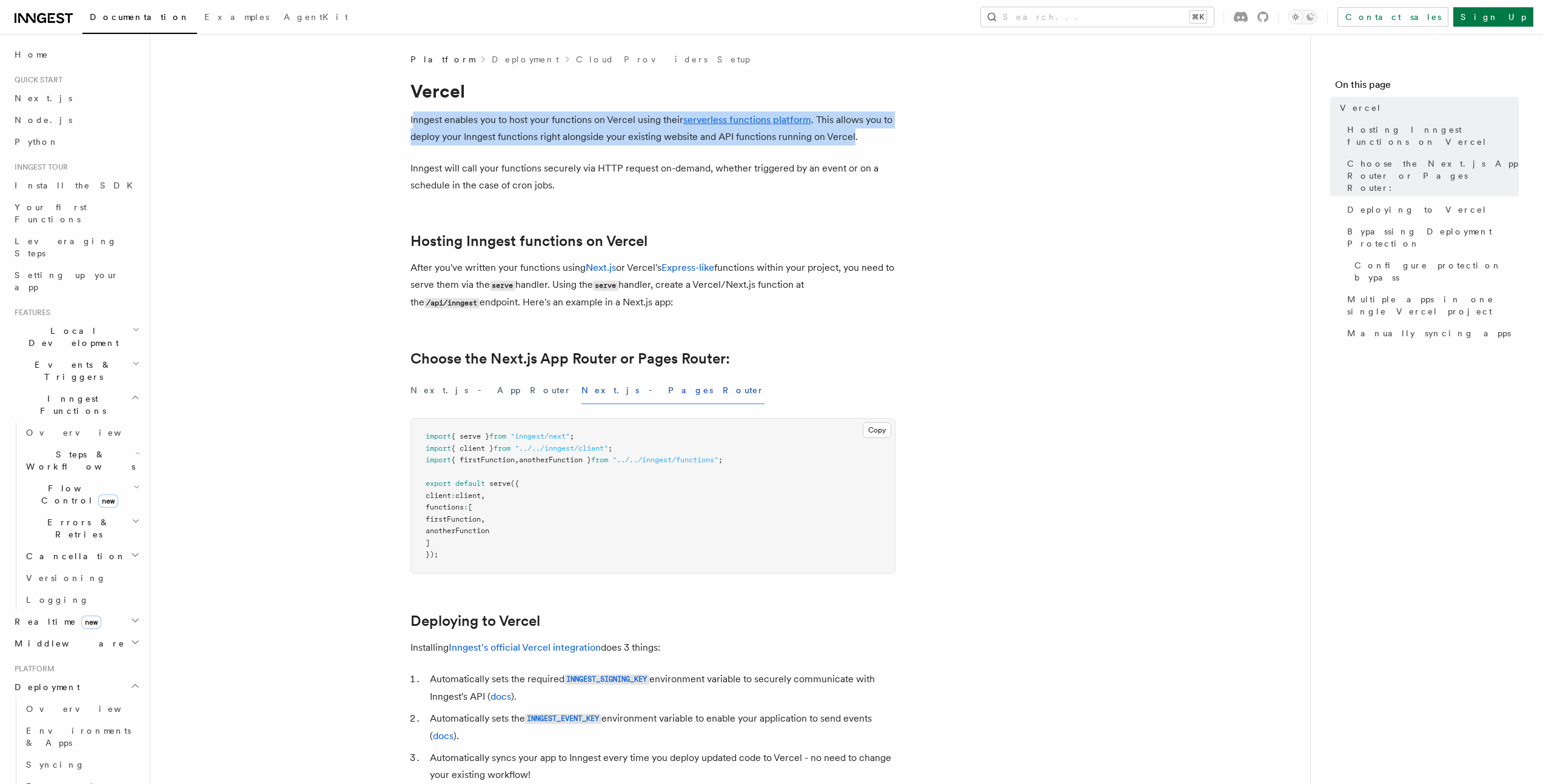
drag, startPoint x: 413, startPoint y: 124, endPoint x: 852, endPoint y: 135, distance: 439.1
click at [852, 135] on p "Inngest enables you to host your functions on Vercel using their serverless fun…" at bounding box center [652, 128] width 485 height 34
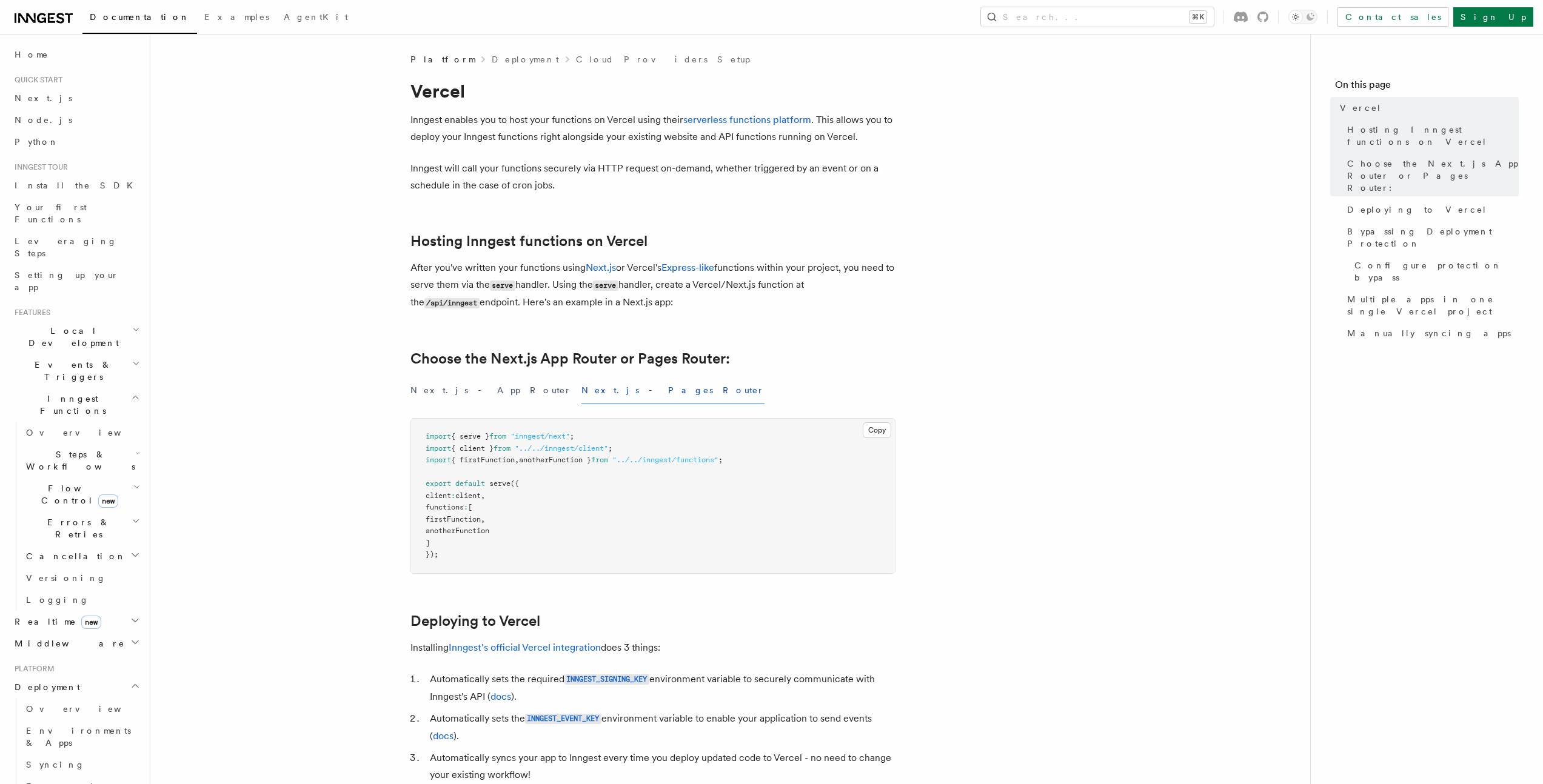
drag, startPoint x: 419, startPoint y: 137, endPoint x: 882, endPoint y: 139, distance: 463.0
click at [882, 139] on p "Inngest enables you to host your functions on Vercel using their serverless fun…" at bounding box center [652, 128] width 485 height 34
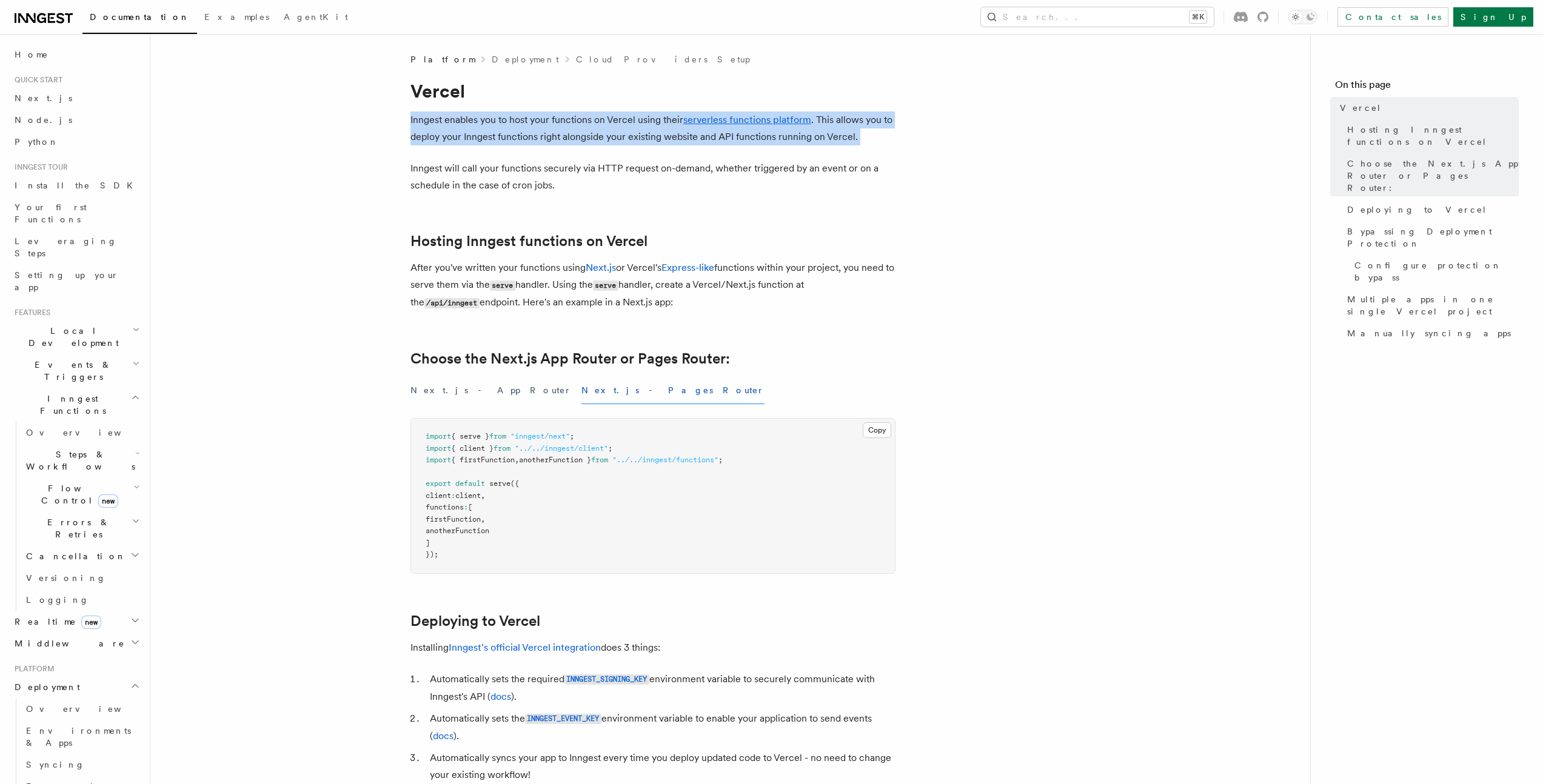
click at [882, 139] on p "Inngest enables you to host your functions on Vercel using their serverless fun…" at bounding box center [652, 128] width 485 height 34
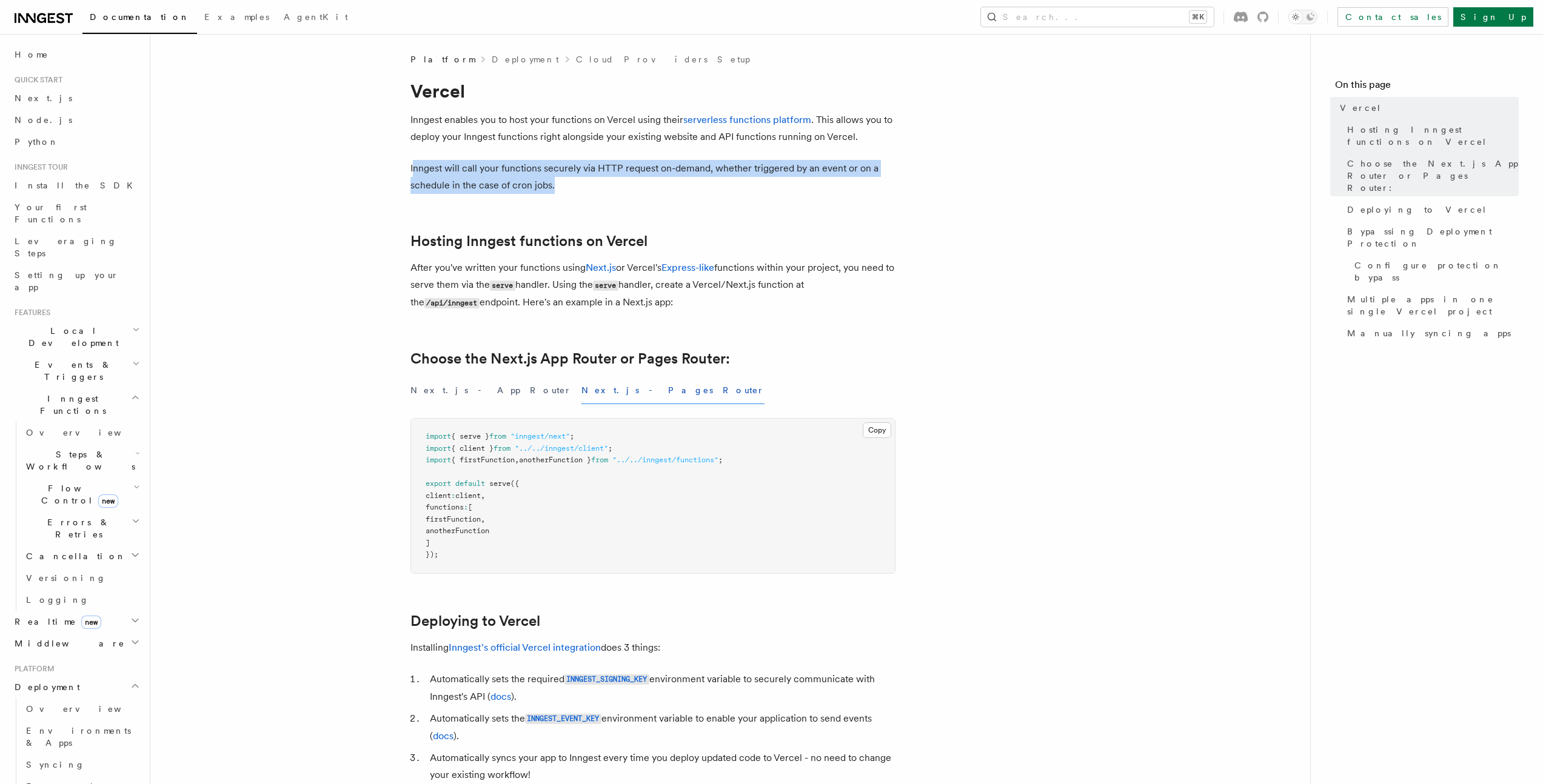
drag, startPoint x: 411, startPoint y: 170, endPoint x: 601, endPoint y: 183, distance: 190.4
click at [601, 183] on p "Inngest will call your functions securely via HTTP request on-demand, whether t…" at bounding box center [652, 176] width 485 height 34
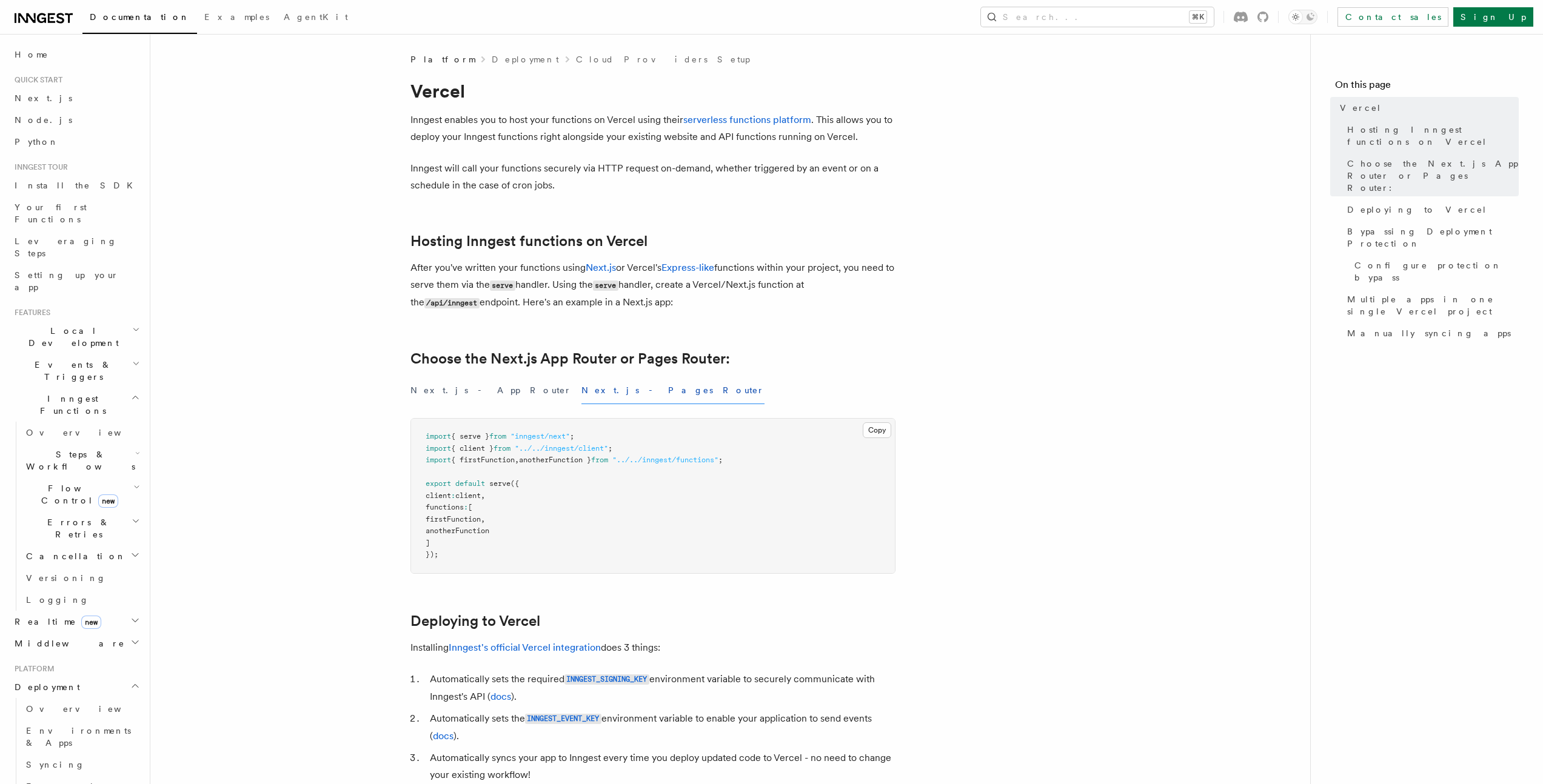
click at [601, 183] on p "Inngest will call your functions securely via HTTP request on-demand, whether t…" at bounding box center [652, 176] width 485 height 34
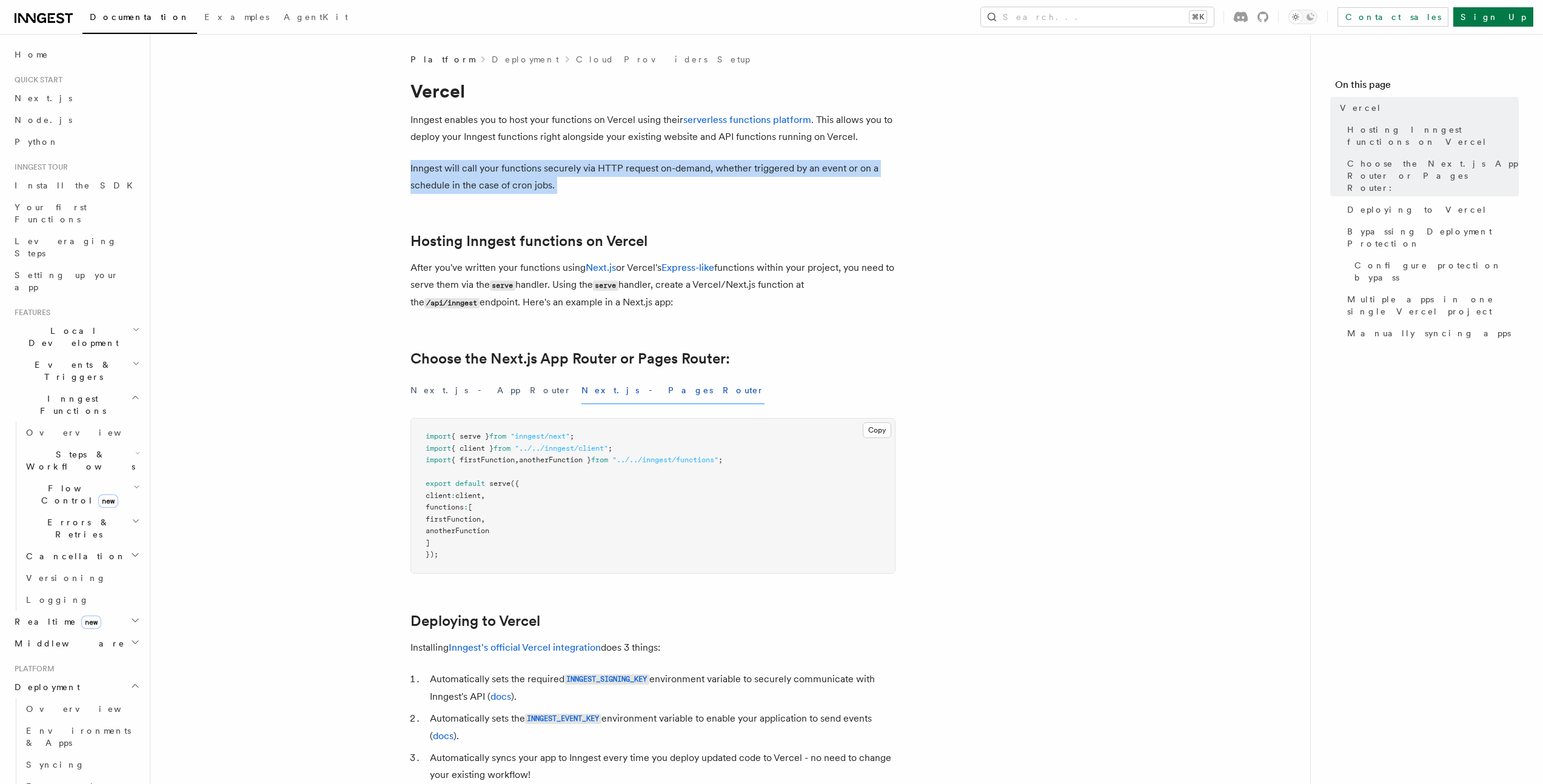
click at [601, 183] on p "Inngest will call your functions securely via HTTP request on-demand, whether t…" at bounding box center [652, 176] width 485 height 34
drag, startPoint x: 420, startPoint y: 259, endPoint x: 764, endPoint y: 306, distance: 347.2
click at [764, 306] on p "After you've written your functions using Next.js or Vercel's Express-like func…" at bounding box center [652, 285] width 485 height 52
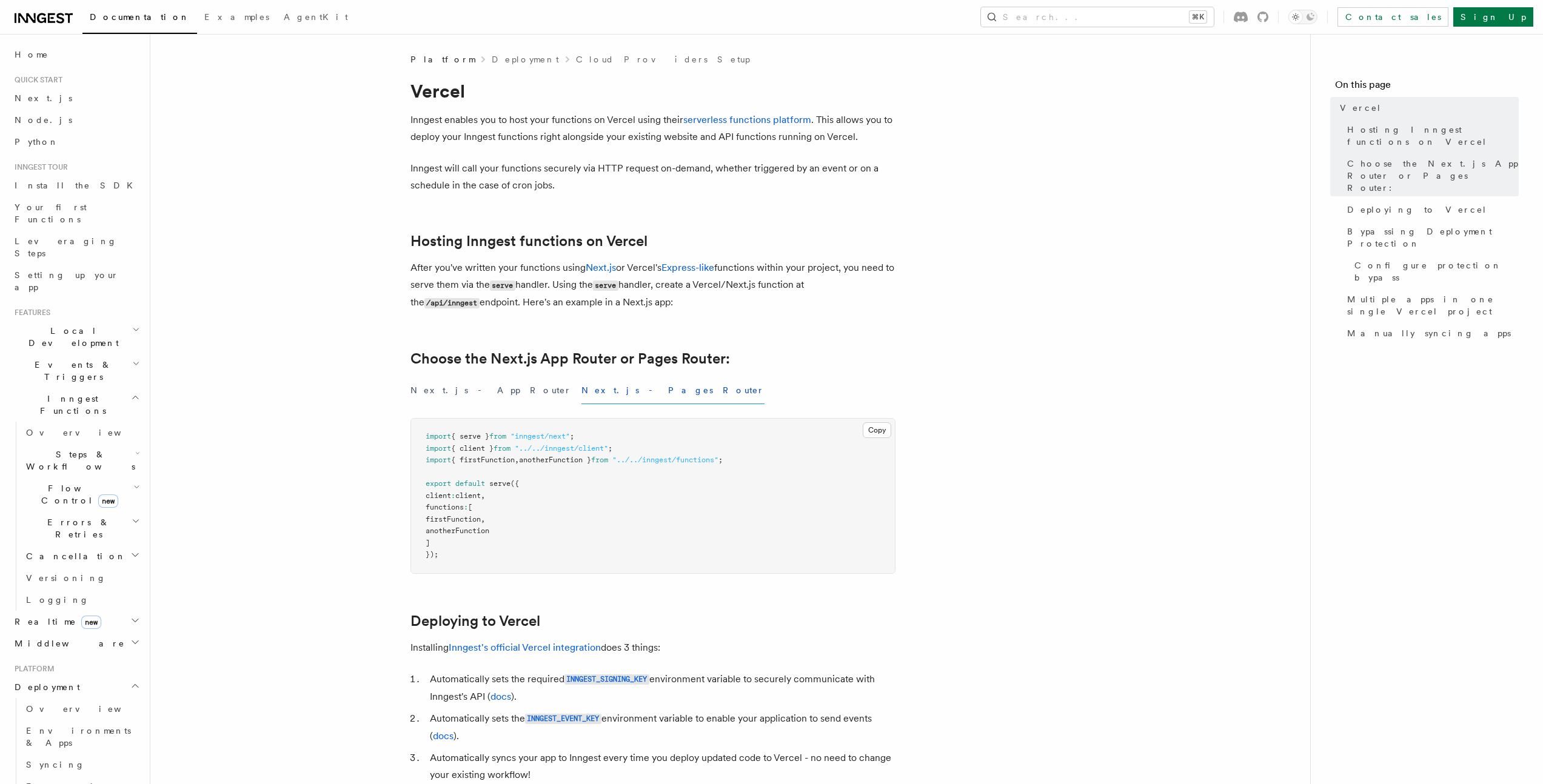
click at [764, 306] on p "After you've written your functions using Next.js or Vercel's Express-like func…" at bounding box center [652, 285] width 485 height 52
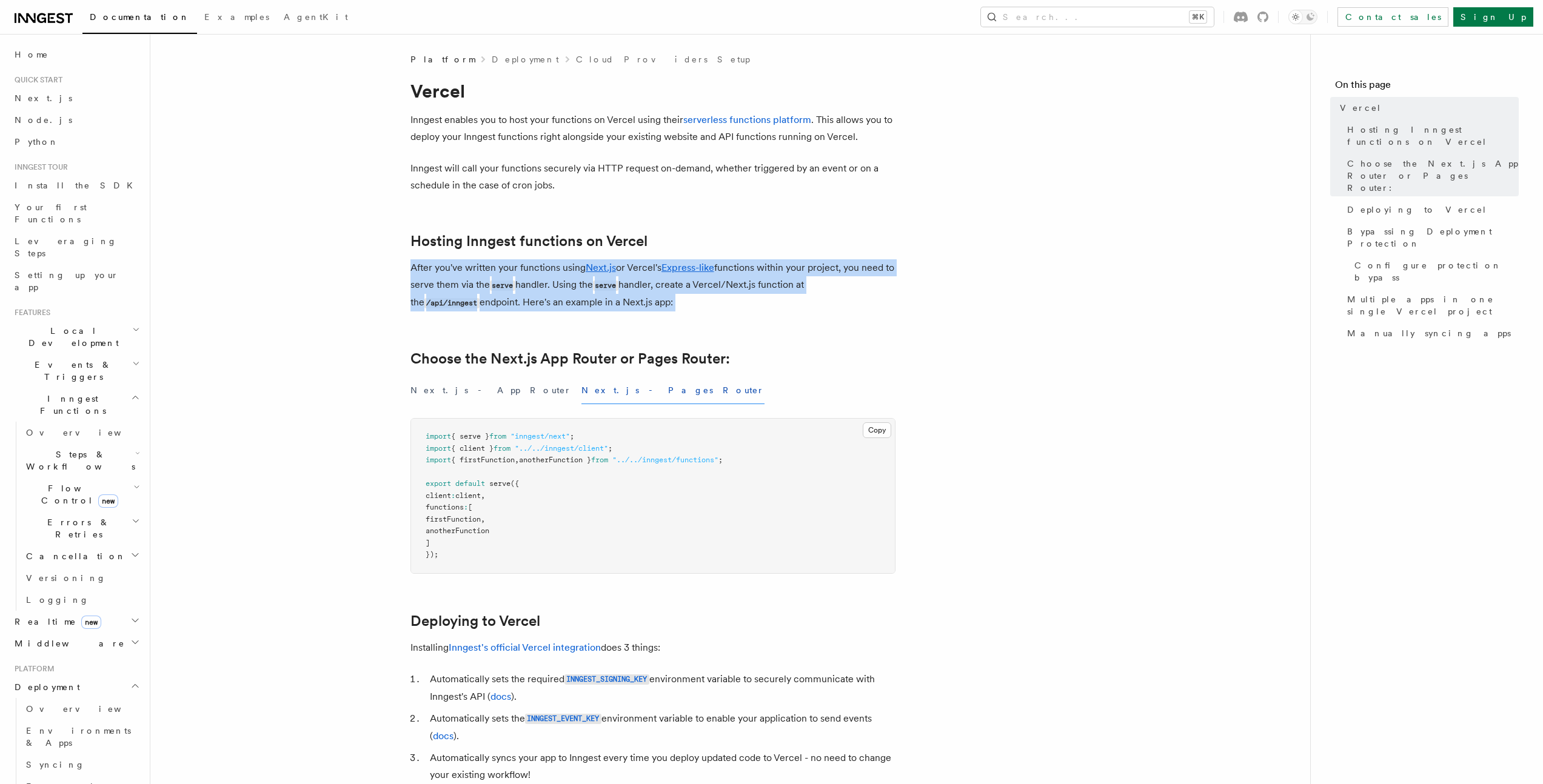
click at [764, 306] on p "After you've written your functions using Next.js or Vercel's Express-like func…" at bounding box center [652, 285] width 485 height 52
click at [762, 304] on p "After you've written your functions using Next.js or Vercel's Express-like func…" at bounding box center [652, 285] width 485 height 52
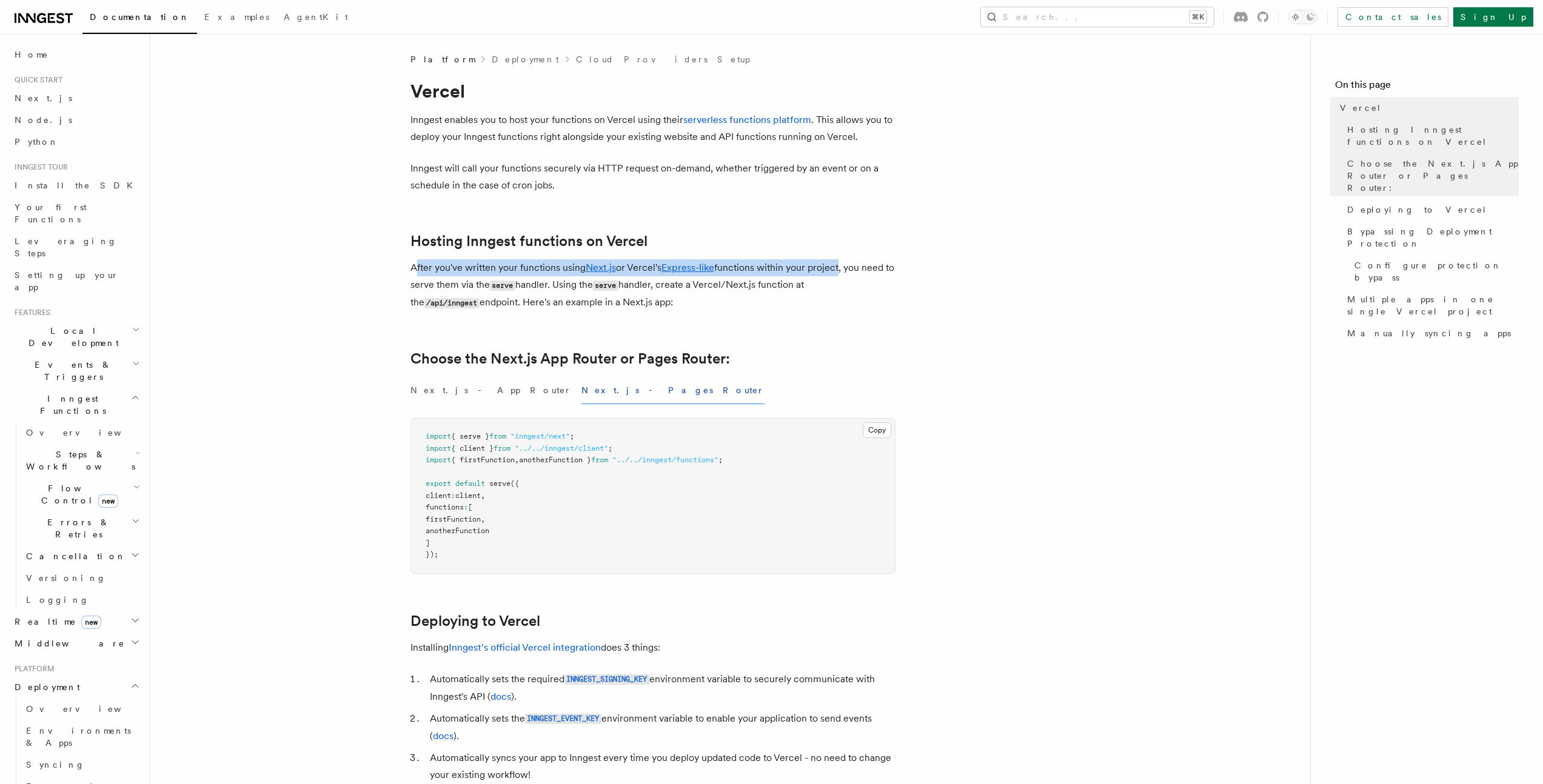
drag, startPoint x: 413, startPoint y: 269, endPoint x: 842, endPoint y: 270, distance: 429.0
click at [842, 270] on p "After you've written your functions using Next.js or Vercel's Express-like func…" at bounding box center [652, 285] width 485 height 52
drag, startPoint x: 387, startPoint y: 286, endPoint x: 763, endPoint y: 306, distance: 376.5
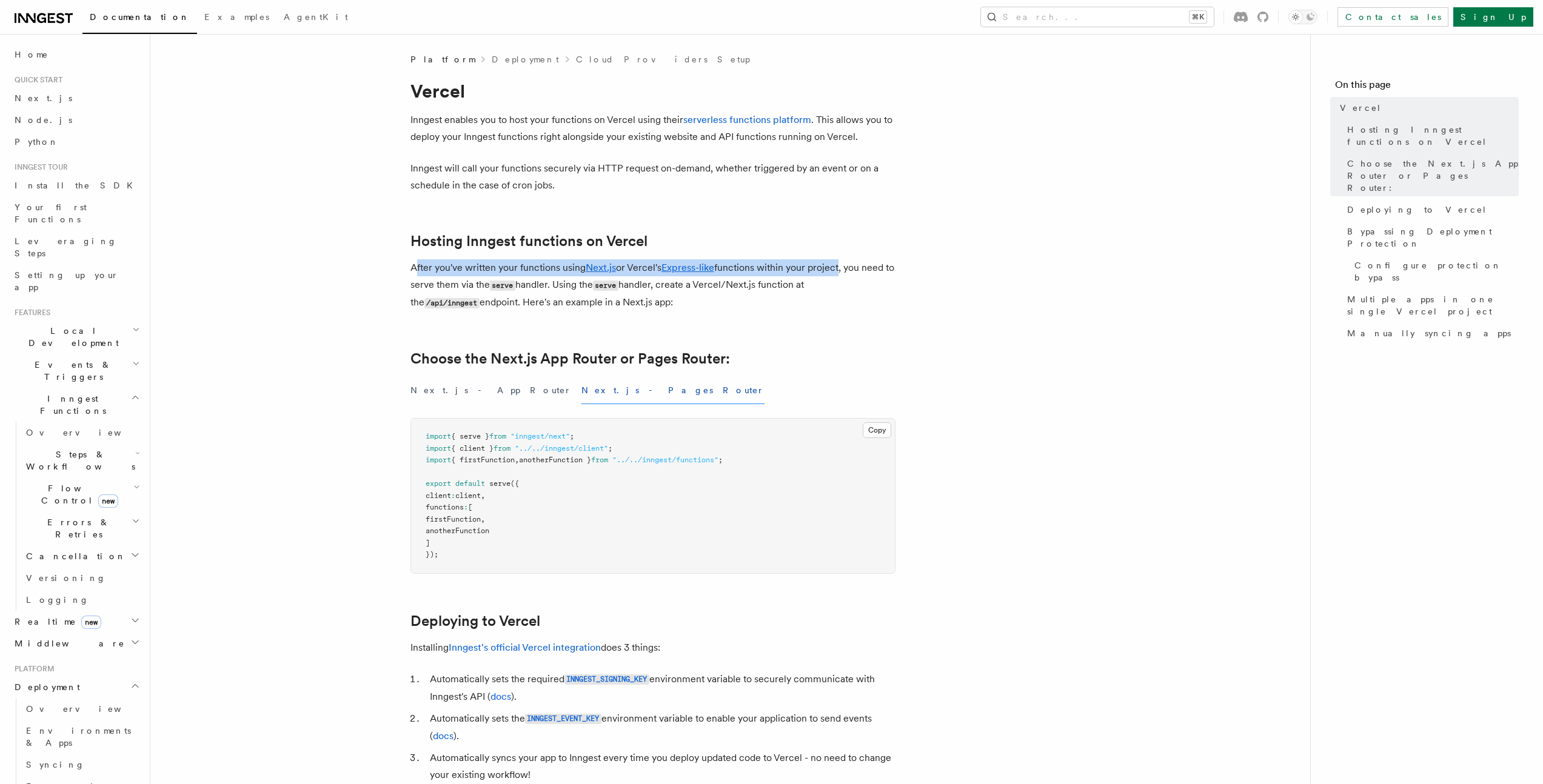
click at [763, 306] on p "After you've written your functions using Next.js or Vercel's Express-like func…" at bounding box center [652, 285] width 485 height 52
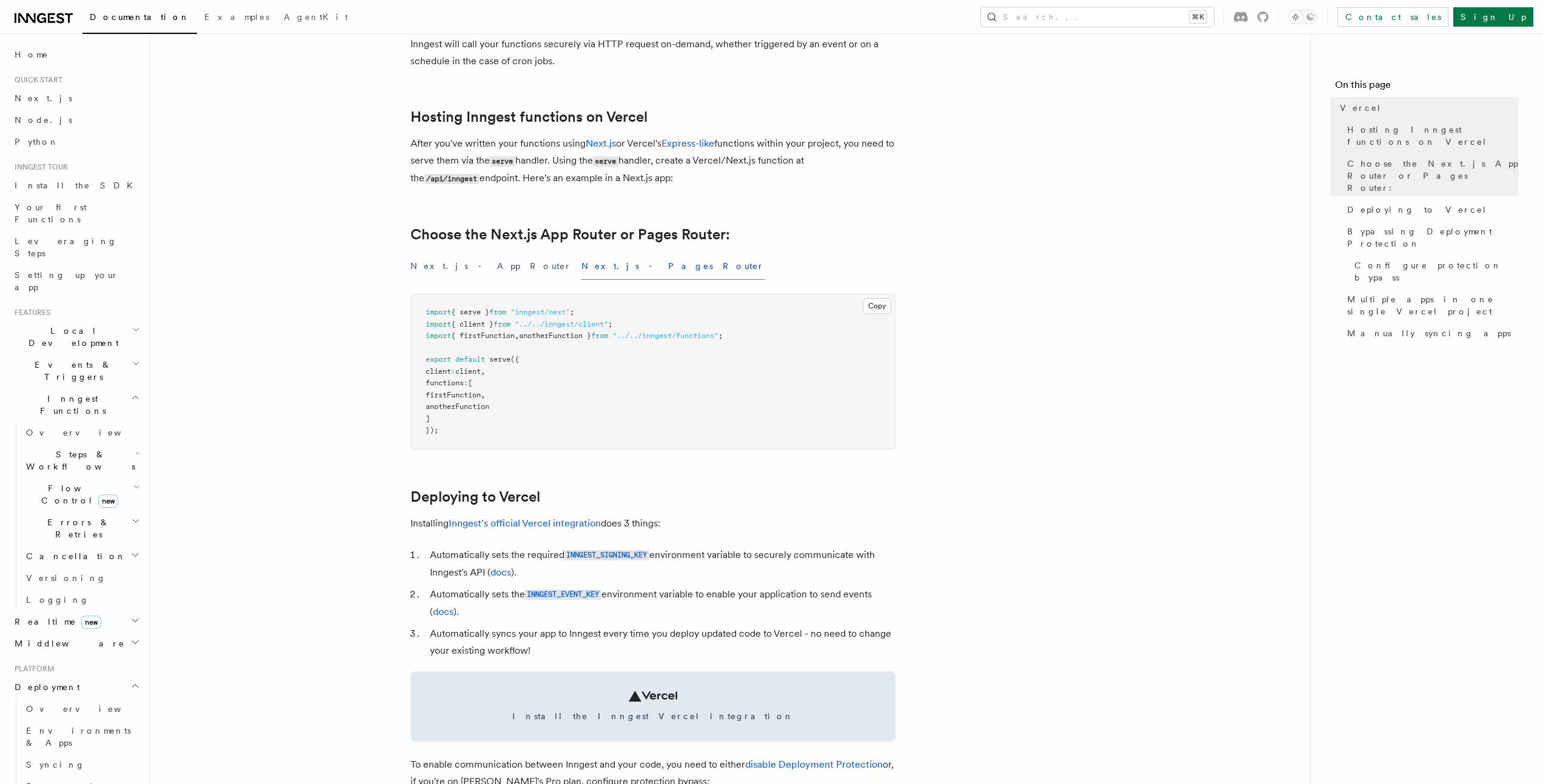
scroll to position [179, 0]
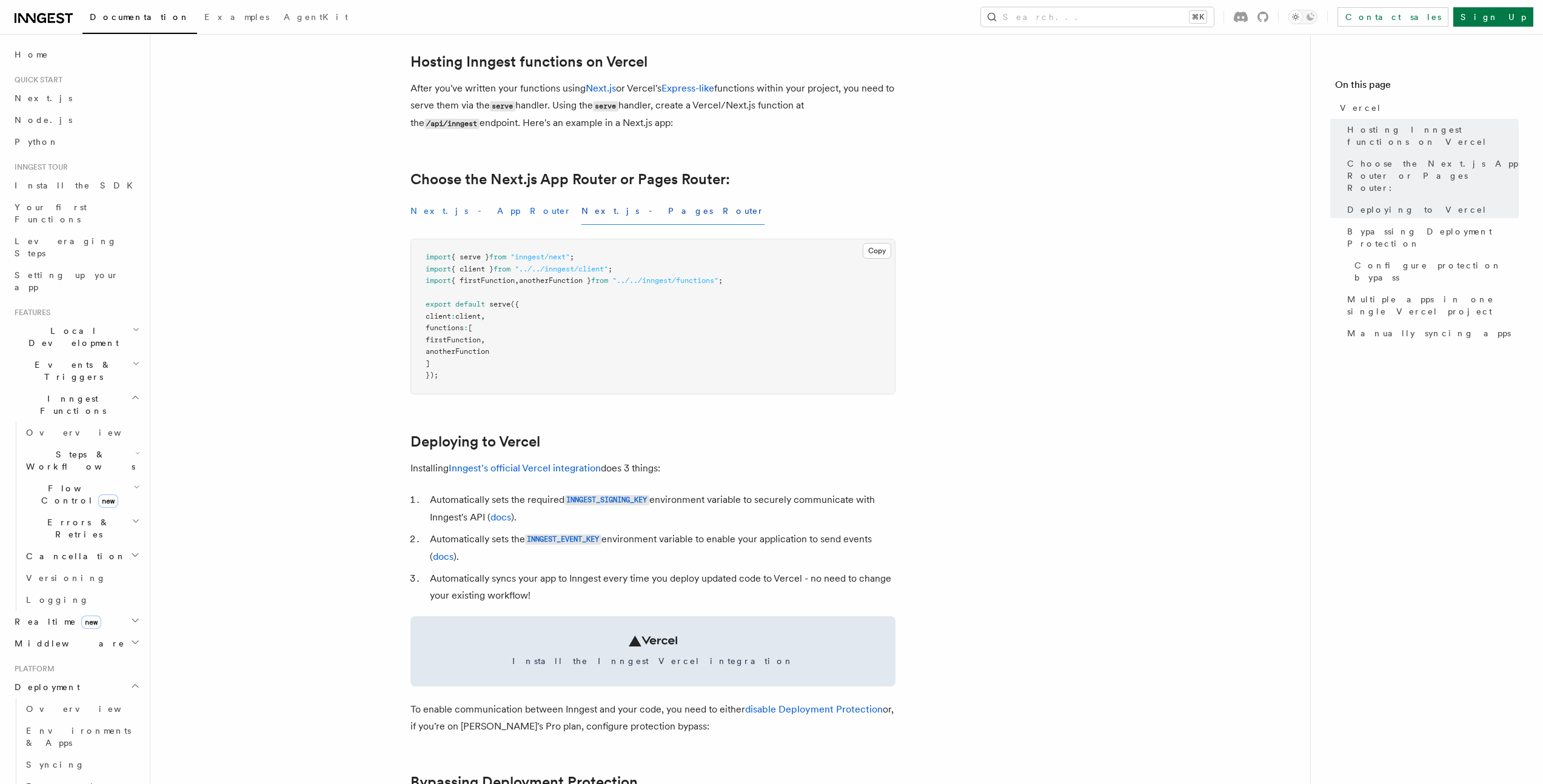
click at [458, 215] on button "Next.js - App Router" at bounding box center [491, 211] width 162 height 28
click at [581, 218] on button "Next.js - Pages Router" at bounding box center [673, 211] width 183 height 28
click at [457, 219] on button "Next.js - App Router" at bounding box center [491, 211] width 162 height 28
click at [581, 219] on button "Next.js - Pages Router" at bounding box center [673, 211] width 183 height 28
click at [450, 221] on button "Next.js - App Router" at bounding box center [491, 211] width 162 height 28
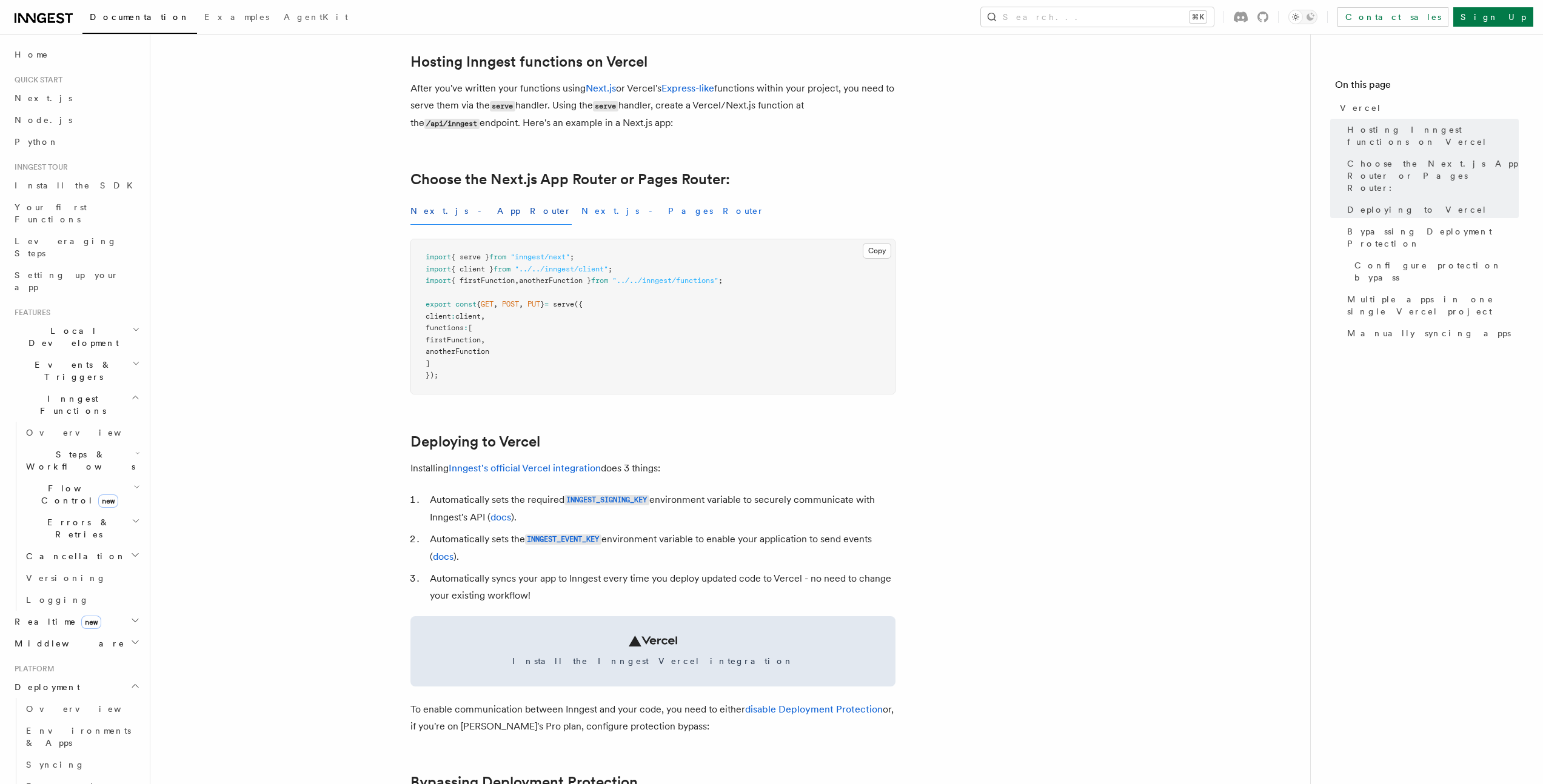
click at [581, 222] on button "Next.js - Pages Router" at bounding box center [673, 211] width 183 height 28
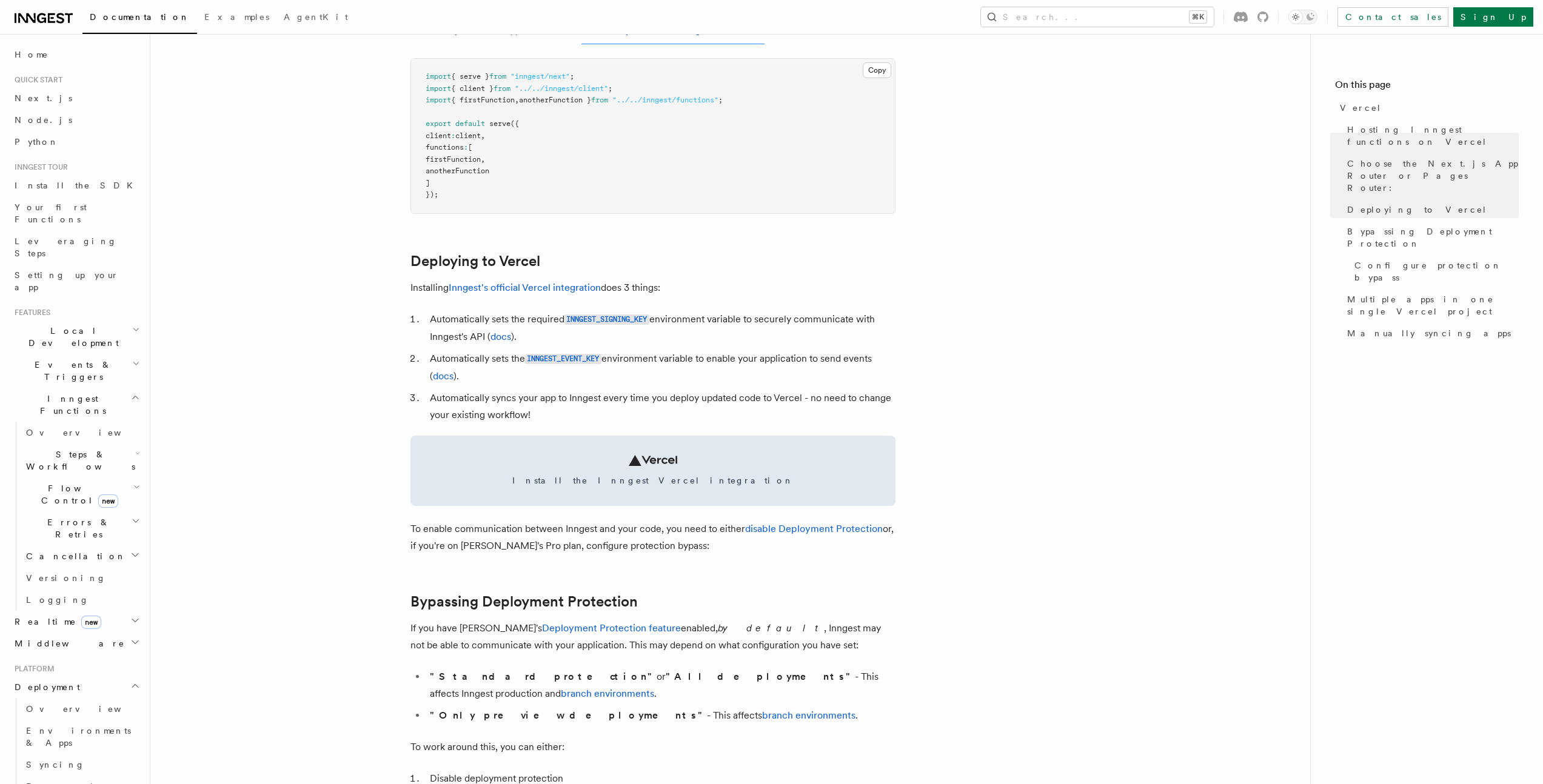
scroll to position [369, 0]
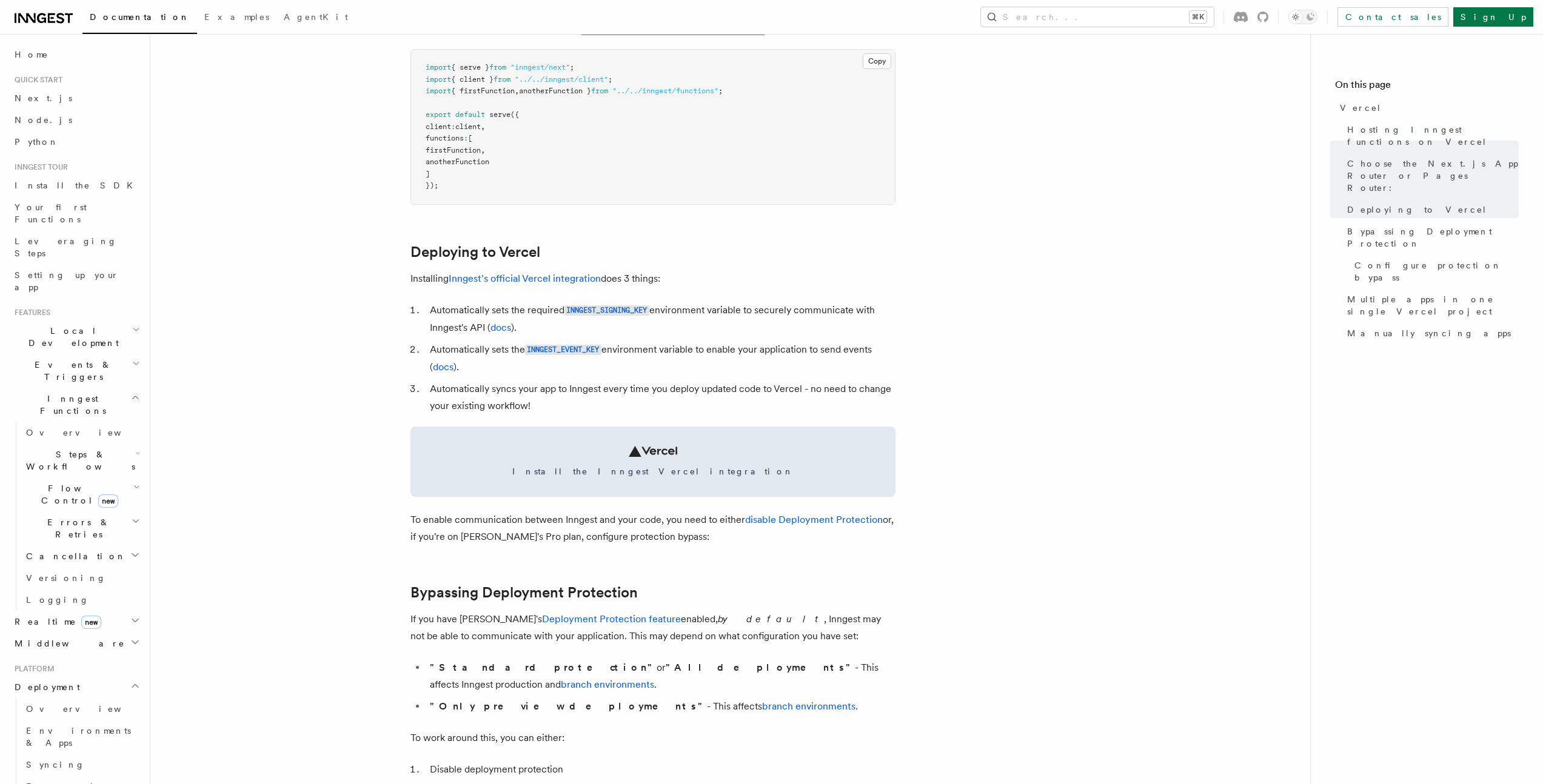
drag, startPoint x: 407, startPoint y: 280, endPoint x: 706, endPoint y: 274, distance: 299.1
click at [706, 274] on p "Installing Inngest's official Vercel integration does 3 things:" at bounding box center [652, 279] width 485 height 17
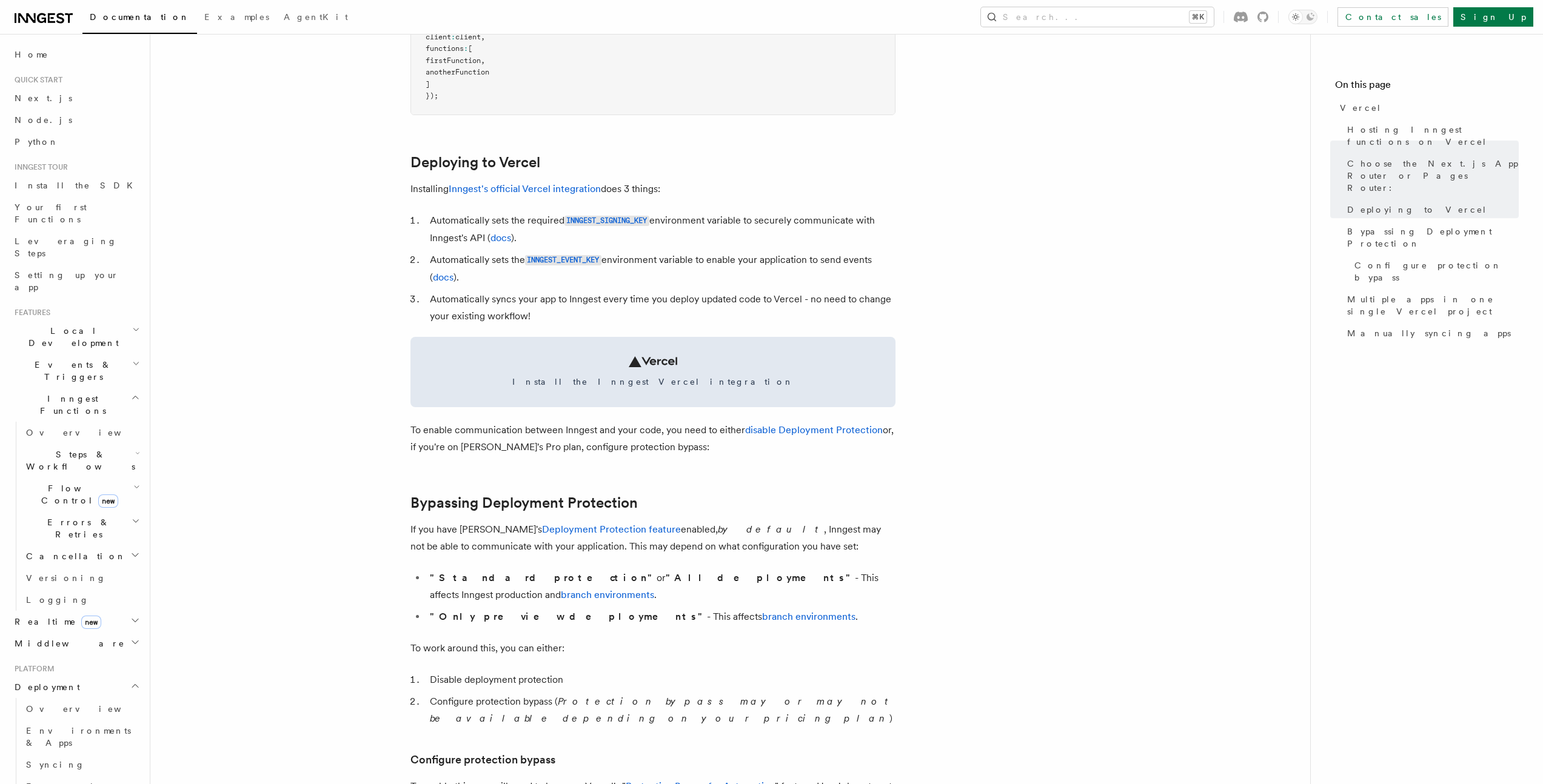
scroll to position [494, 0]
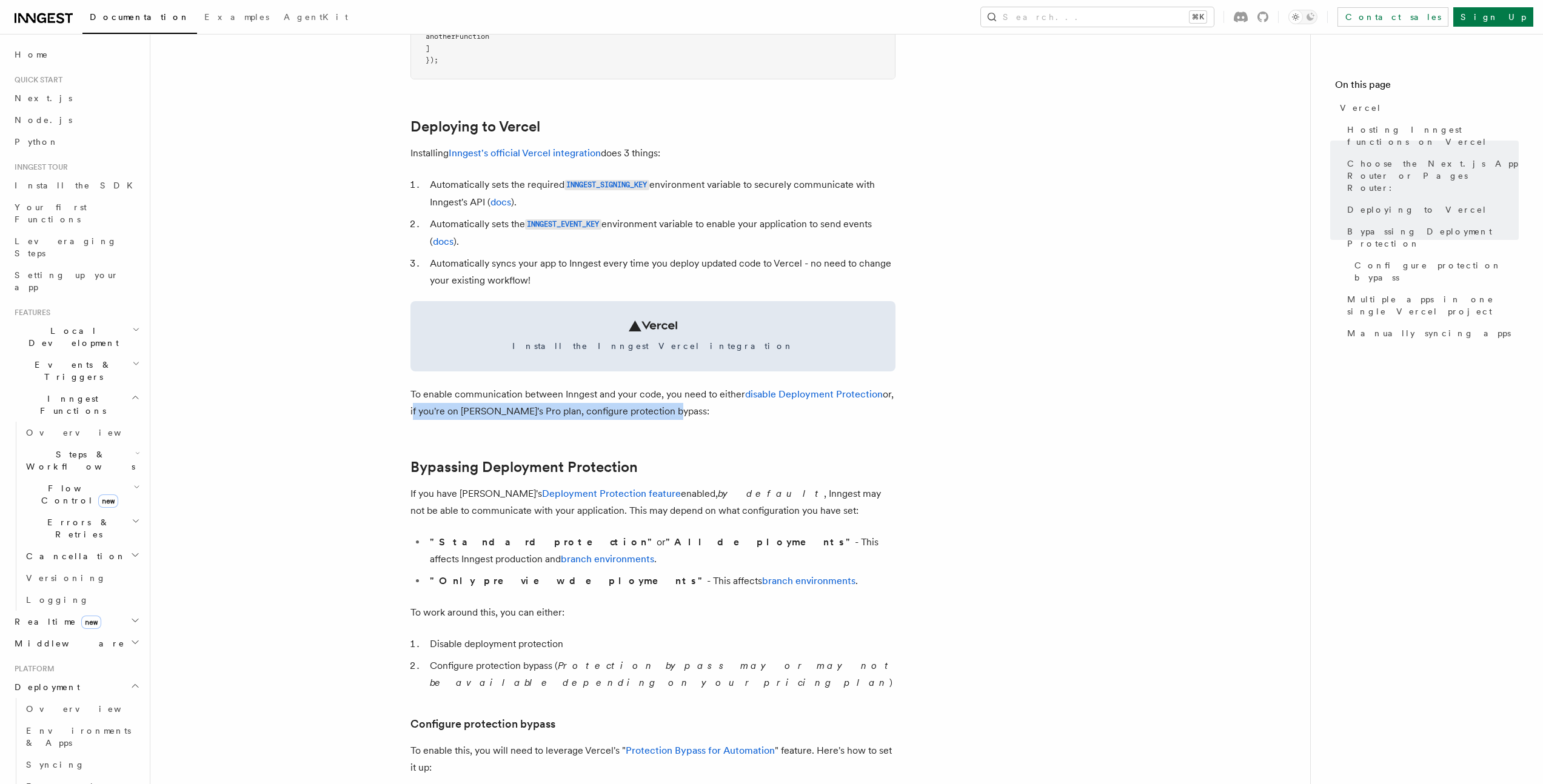
drag, startPoint x: 401, startPoint y: 409, endPoint x: 672, endPoint y: 410, distance: 271.0
click at [672, 410] on p "To enable communication between Inngest and your code, you need to either disab…" at bounding box center [652, 403] width 485 height 34
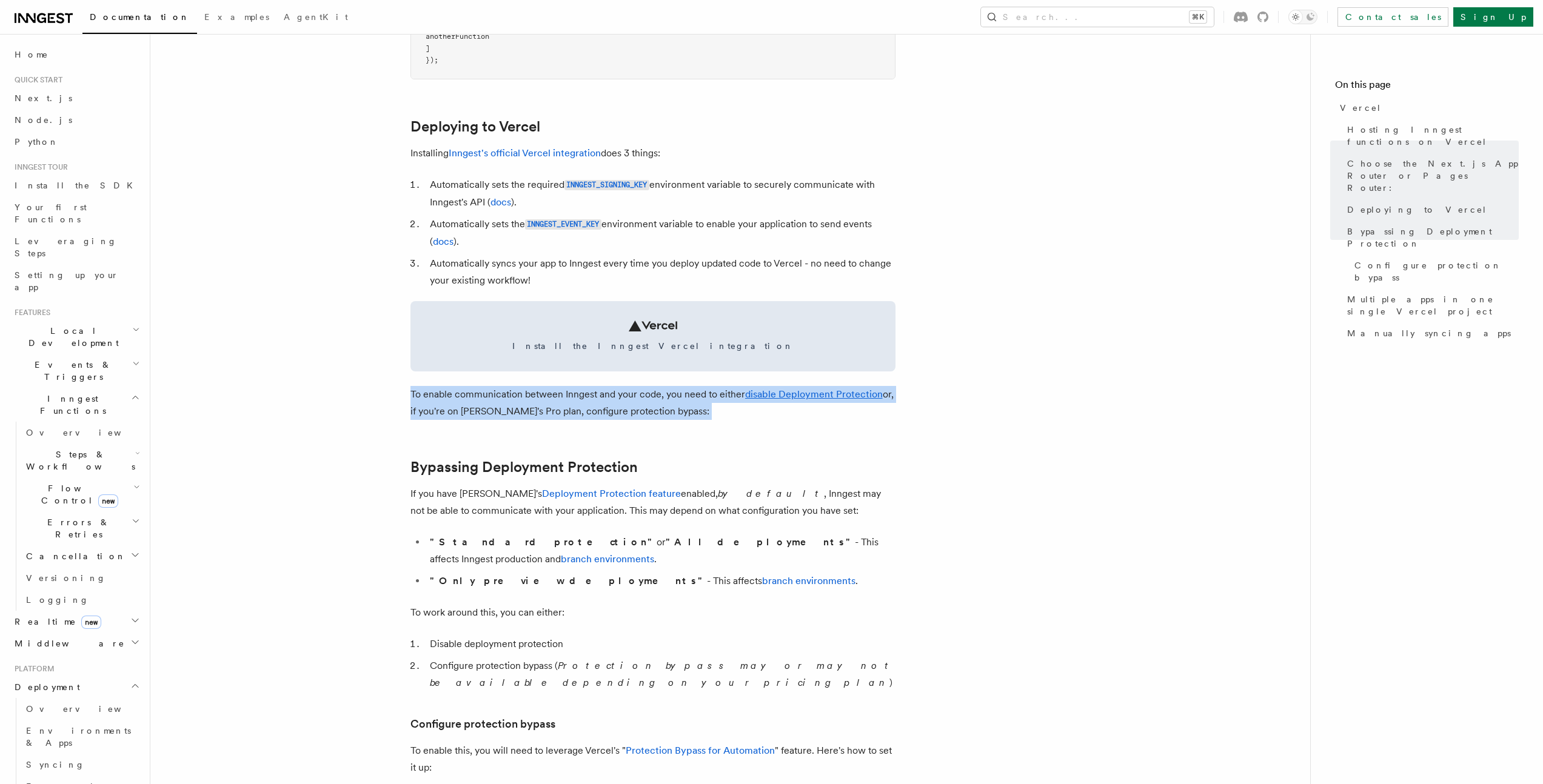
click at [672, 410] on p "To enable communication between Inngest and your code, you need to either disab…" at bounding box center [652, 403] width 485 height 34
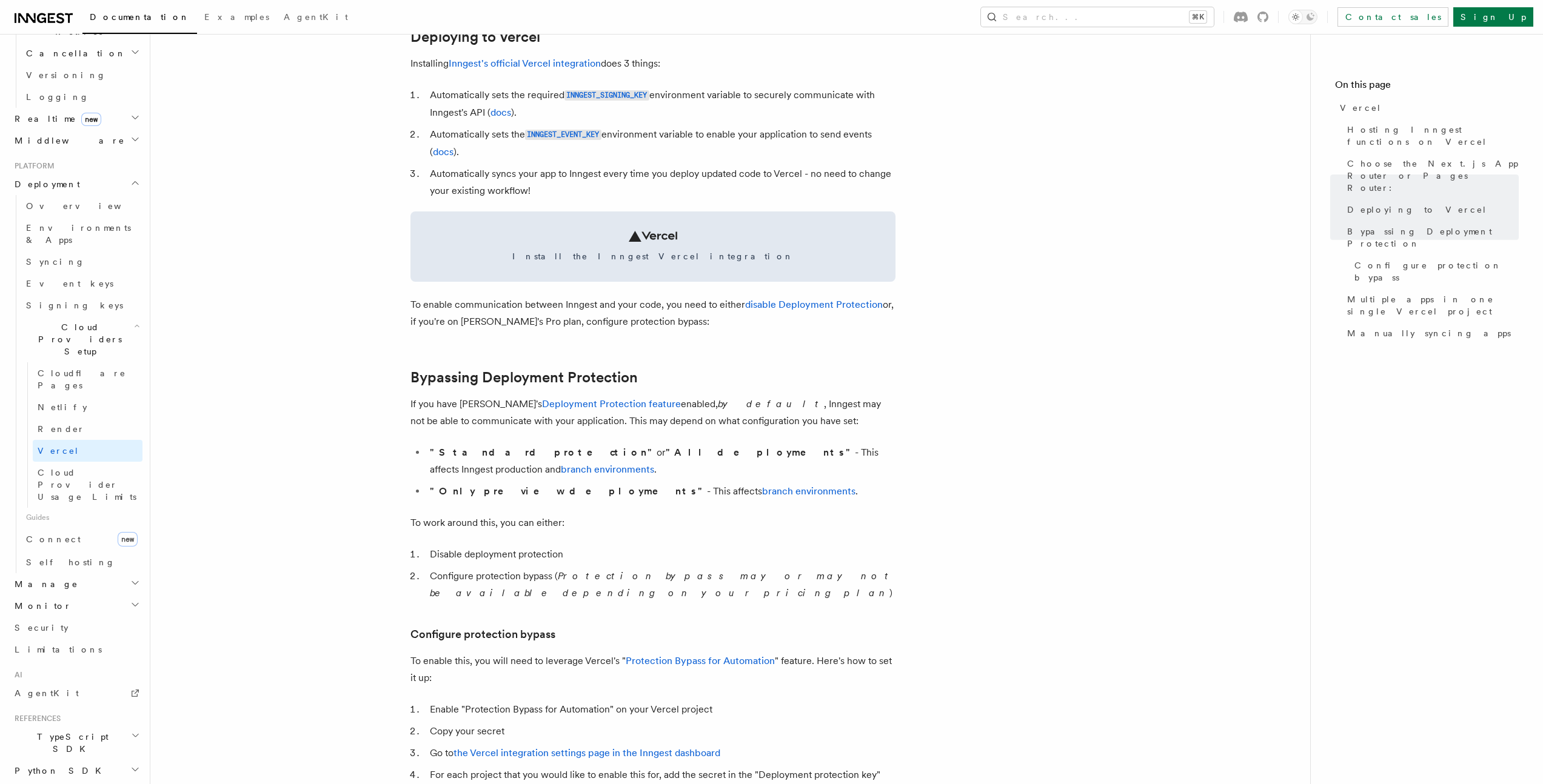
scroll to position [501, 0]
click at [91, 323] on span "Cloud Providers Setup" at bounding box center [78, 341] width 113 height 36
click at [67, 442] on span "Cloud Providers Setup" at bounding box center [78, 460] width 113 height 36
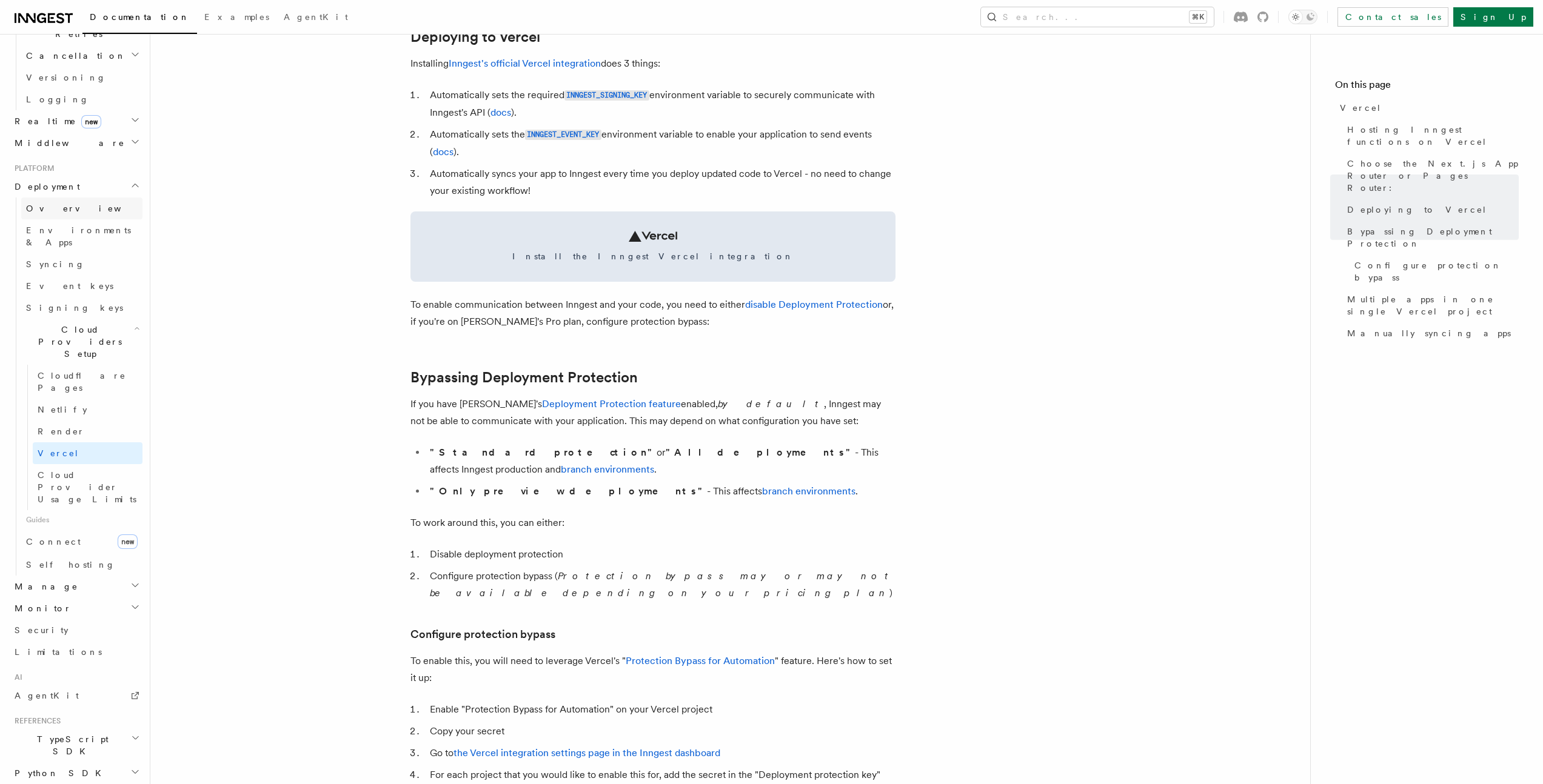
click at [54, 202] on span "Overview" at bounding box center [88, 208] width 125 height 12
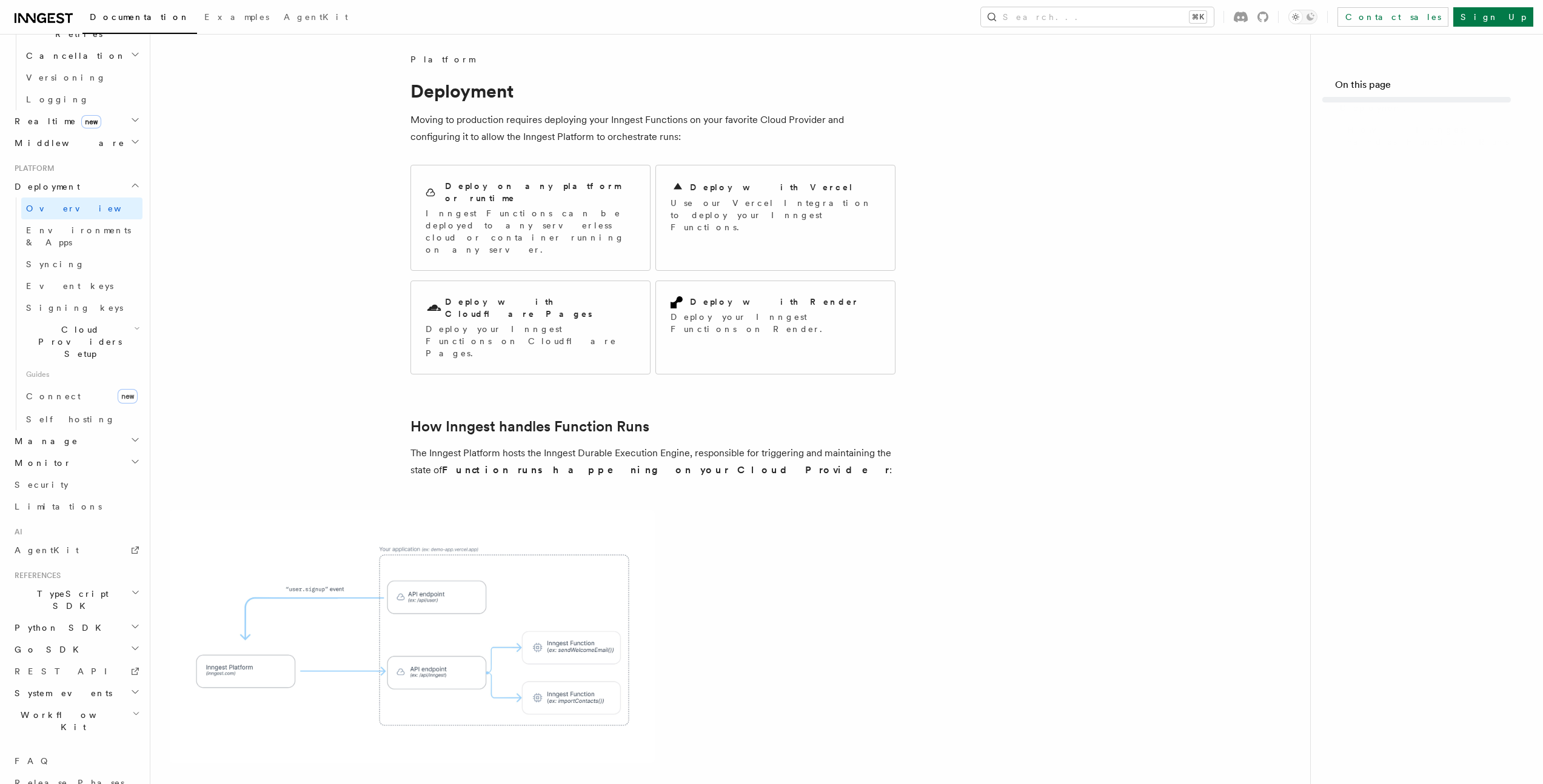
scroll to position [381, 0]
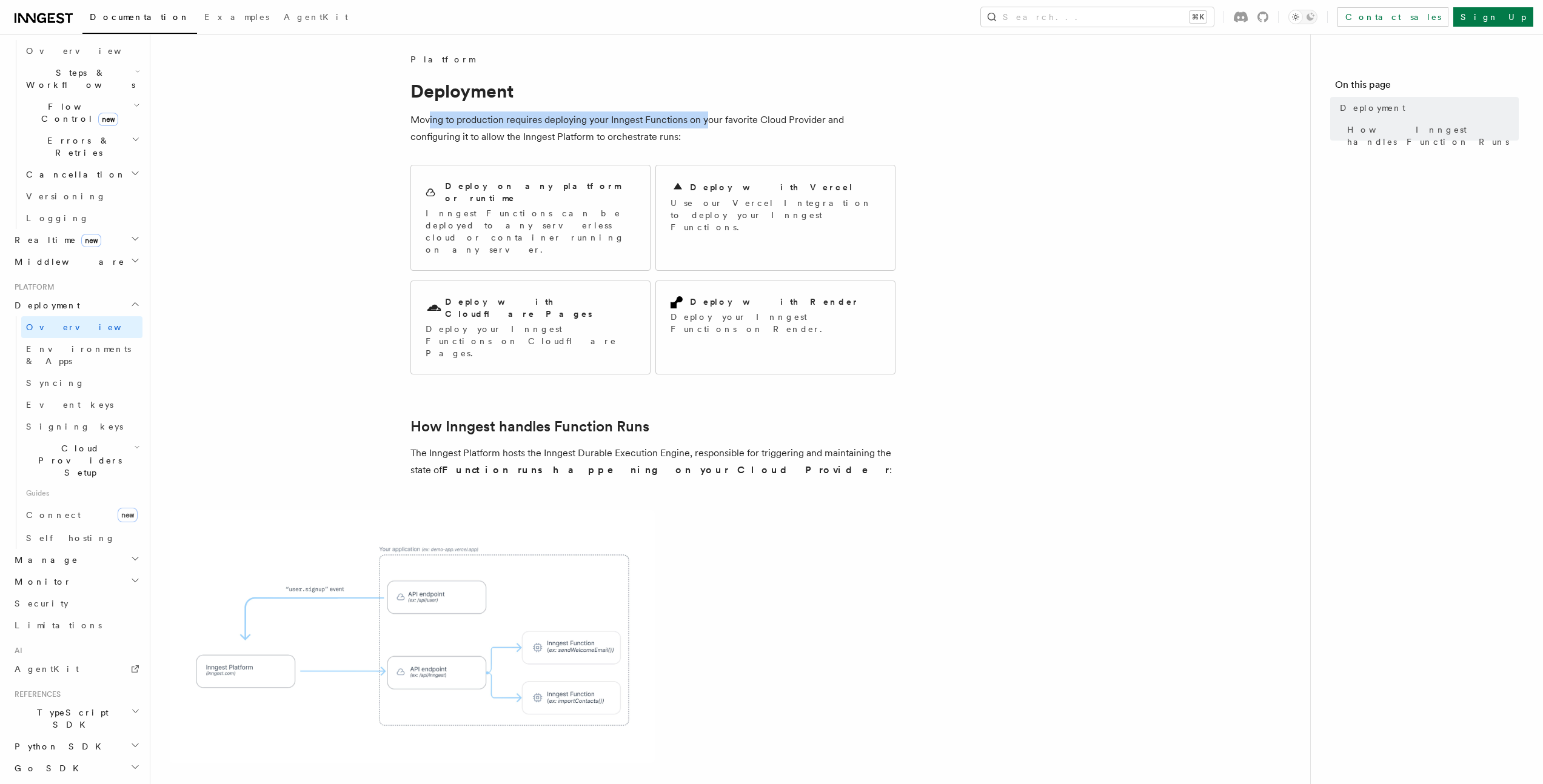
drag, startPoint x: 428, startPoint y: 121, endPoint x: 705, endPoint y: 127, distance: 277.1
click at [705, 127] on p "Moving to production requires deploying your Inngest Functions on your favorite…" at bounding box center [652, 128] width 485 height 34
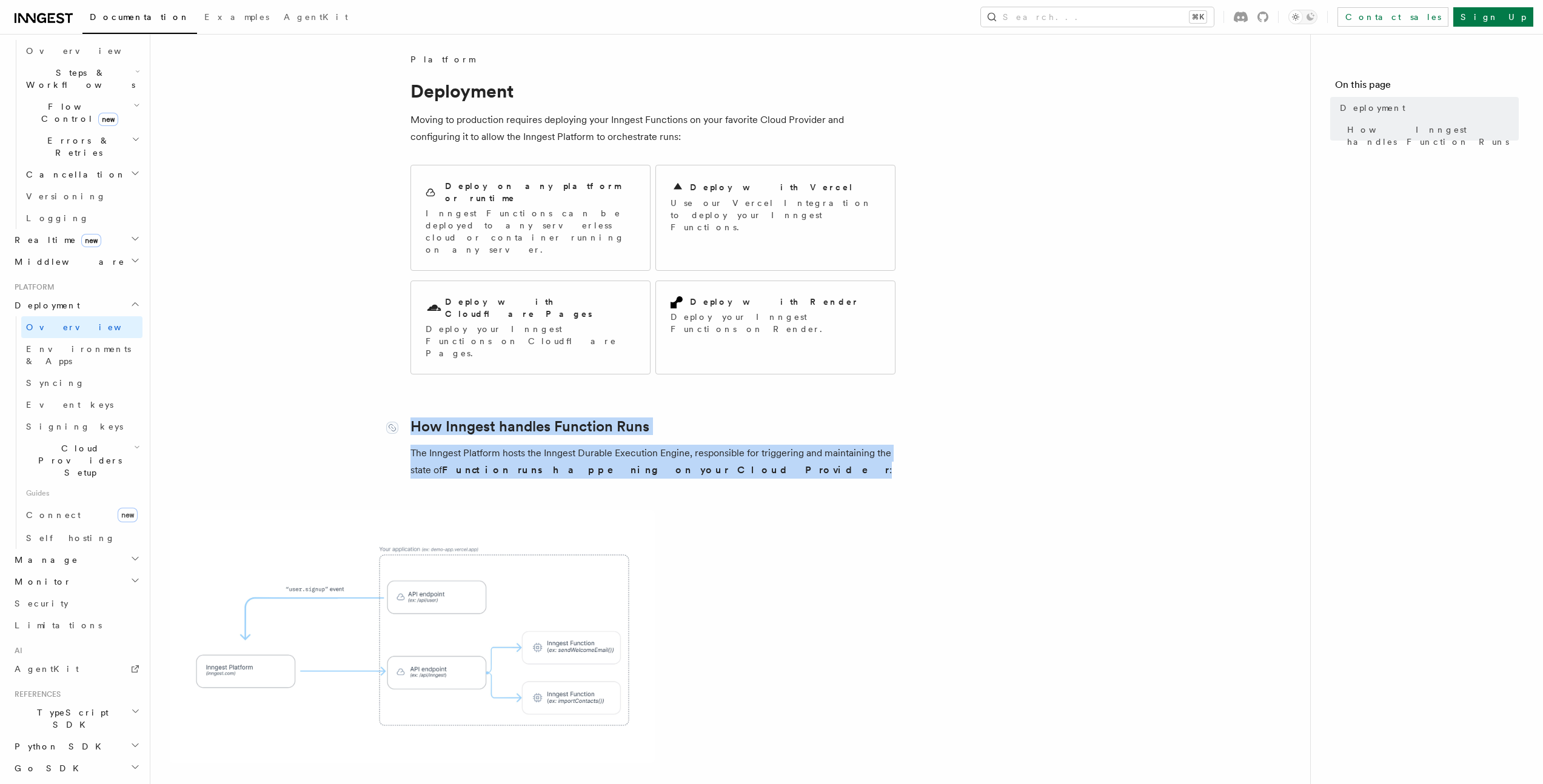
drag, startPoint x: 553, startPoint y: 385, endPoint x: 407, endPoint y: 359, distance: 148.3
click at [407, 359] on article "Platform Deployment Moving to production requires deploying your Inngest Functi…" at bounding box center [730, 577] width 1121 height 1047
click at [417, 418] on link "How Inngest handles Function Runs" at bounding box center [529, 427] width 238 height 17
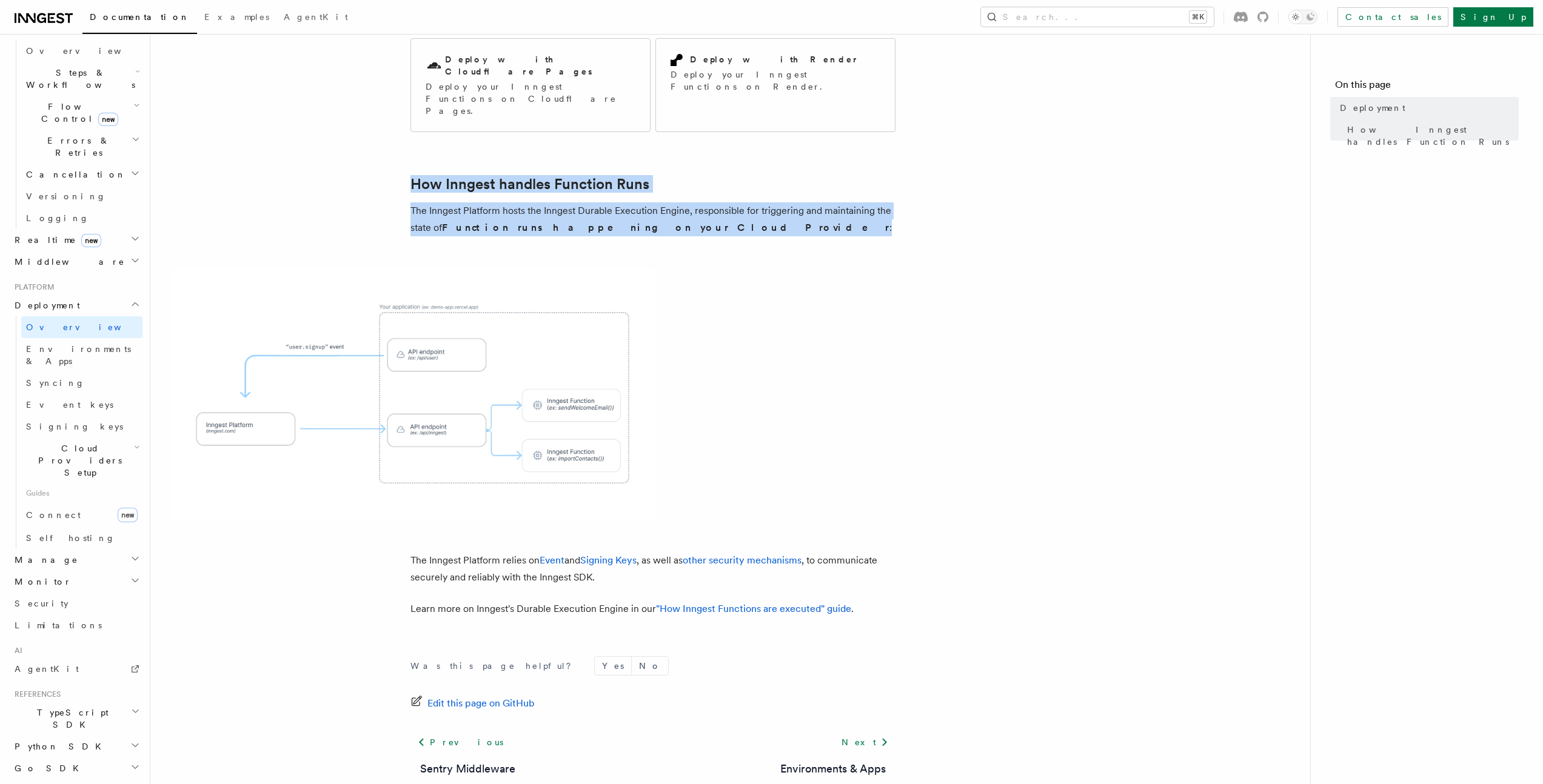
scroll to position [249, 0]
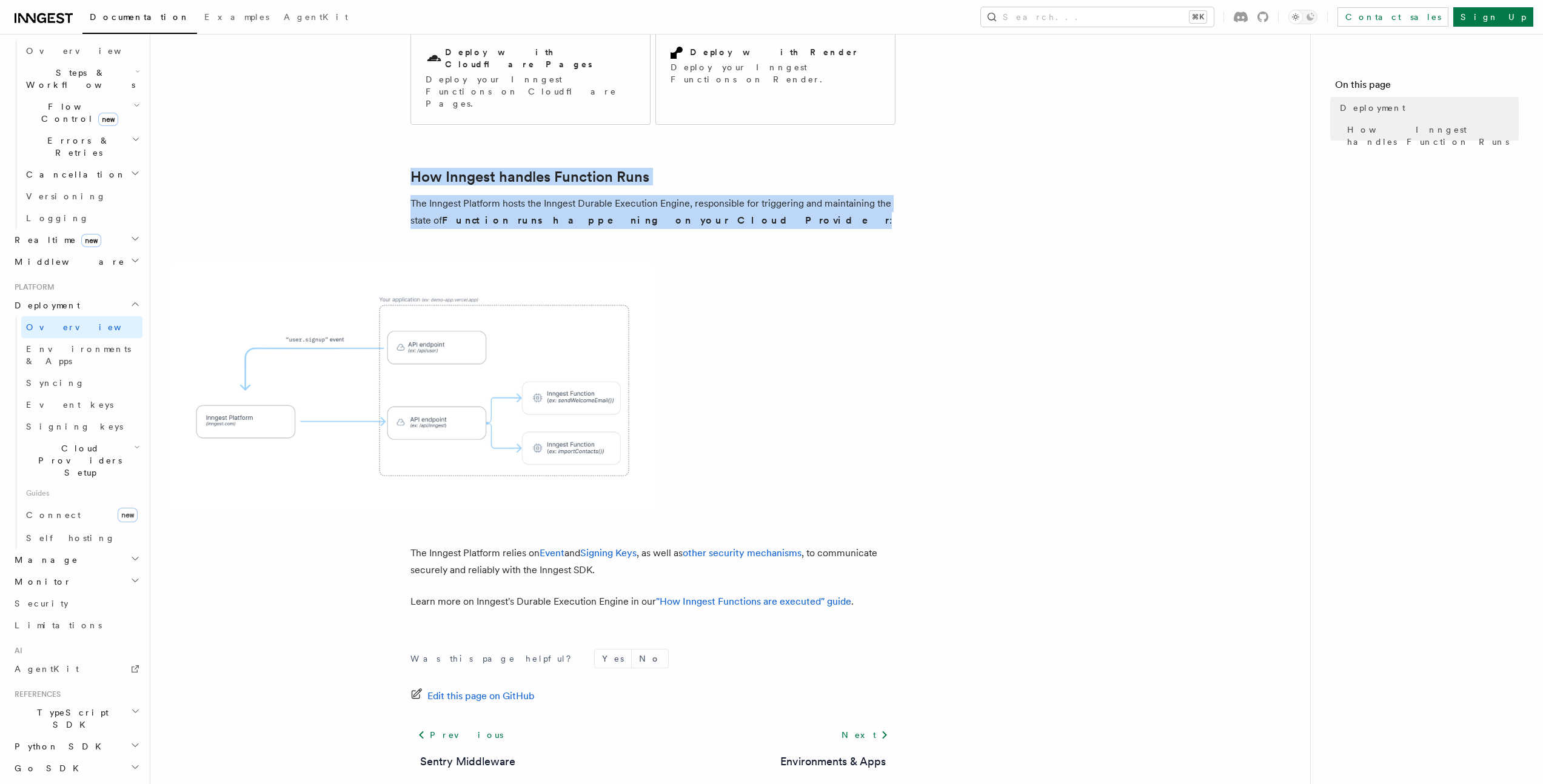
drag, startPoint x: 417, startPoint y: 359, endPoint x: 480, endPoint y: 365, distance: 63.3
click at [480, 365] on img at bounding box center [412, 387] width 485 height 253
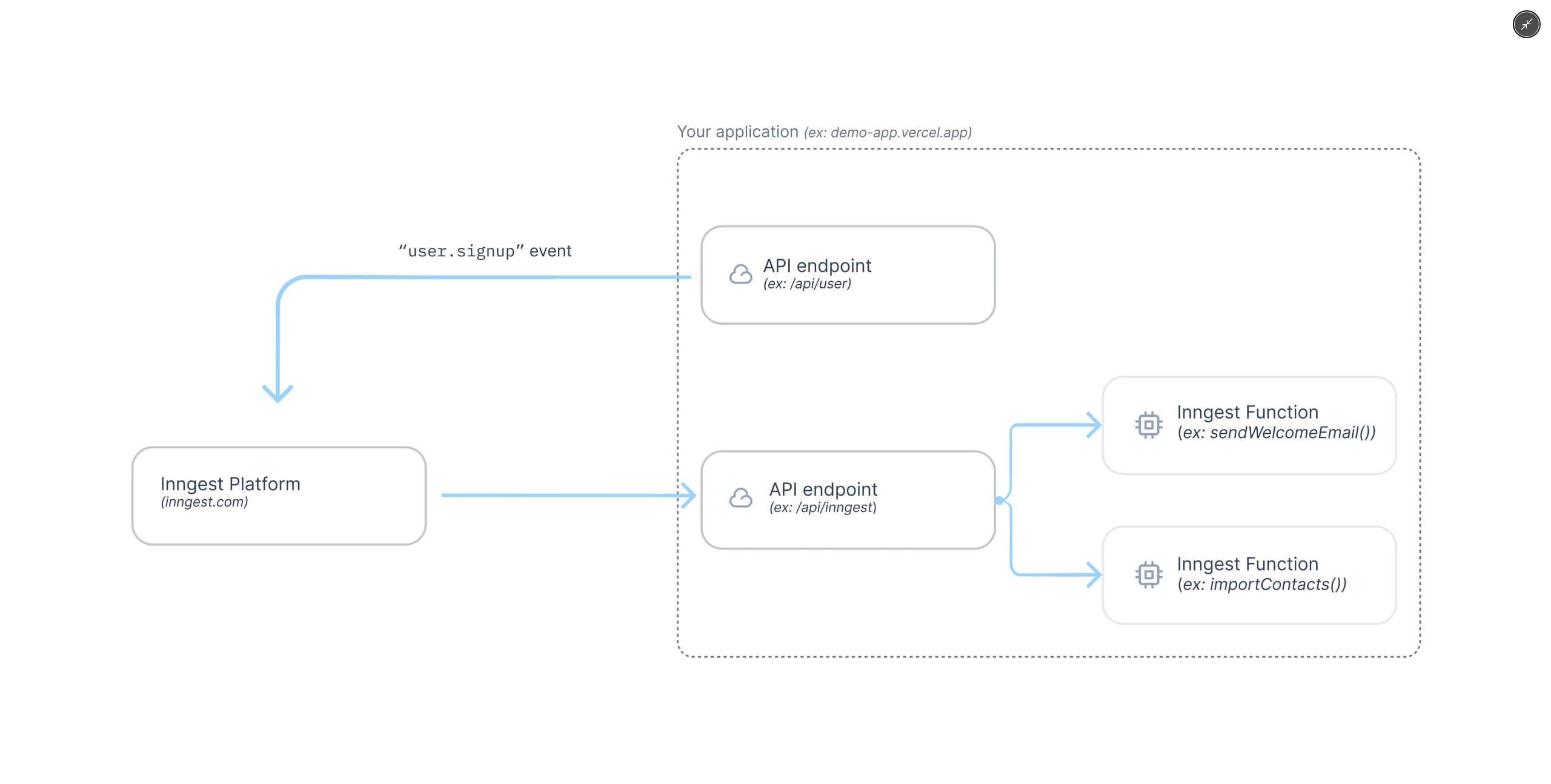
click at [479, 364] on img at bounding box center [775, 392] width 1446 height 754
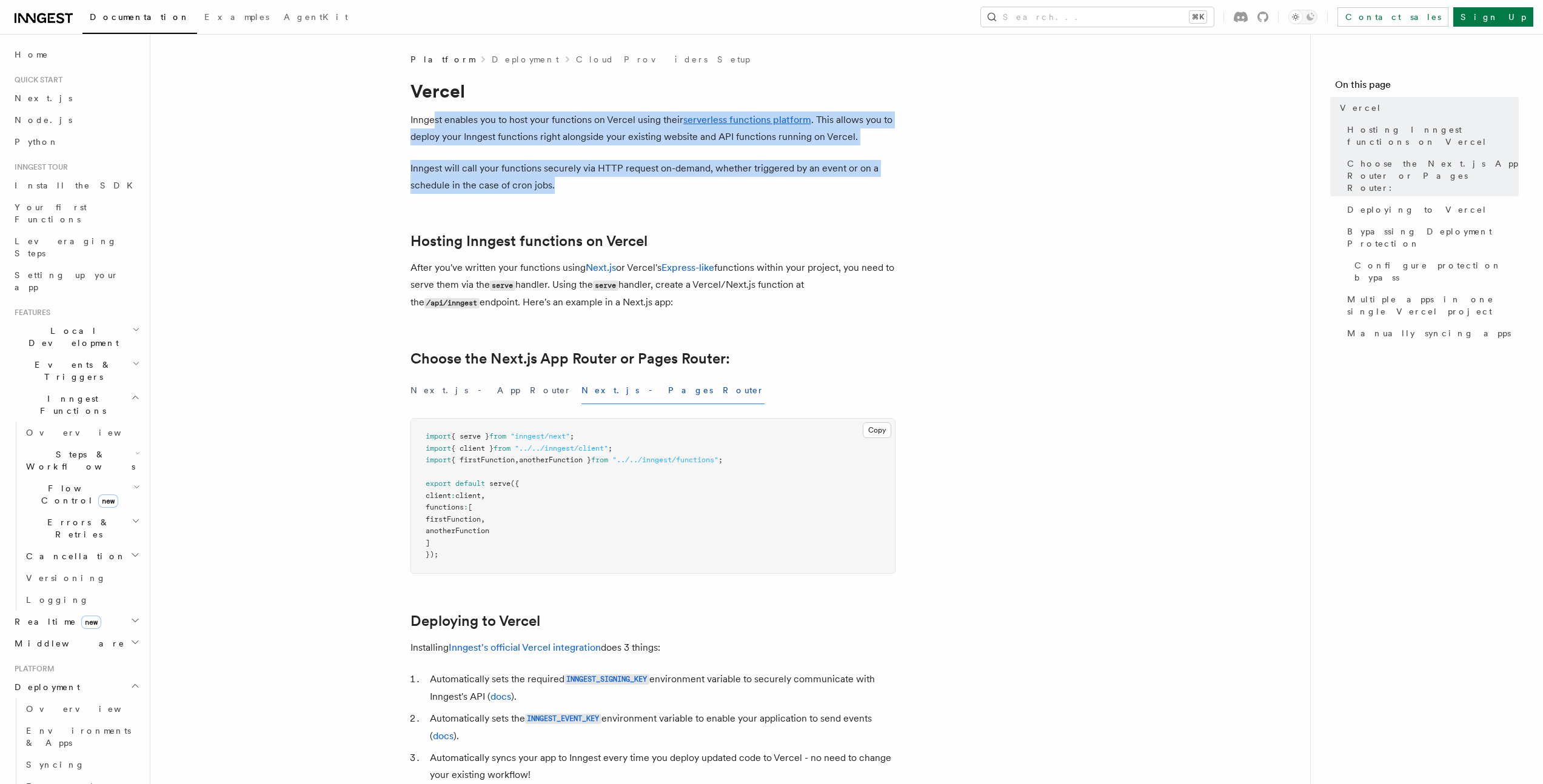
drag, startPoint x: 436, startPoint y: 117, endPoint x: 696, endPoint y: 182, distance: 268.0
